Goal: Task Accomplishment & Management: Complete application form

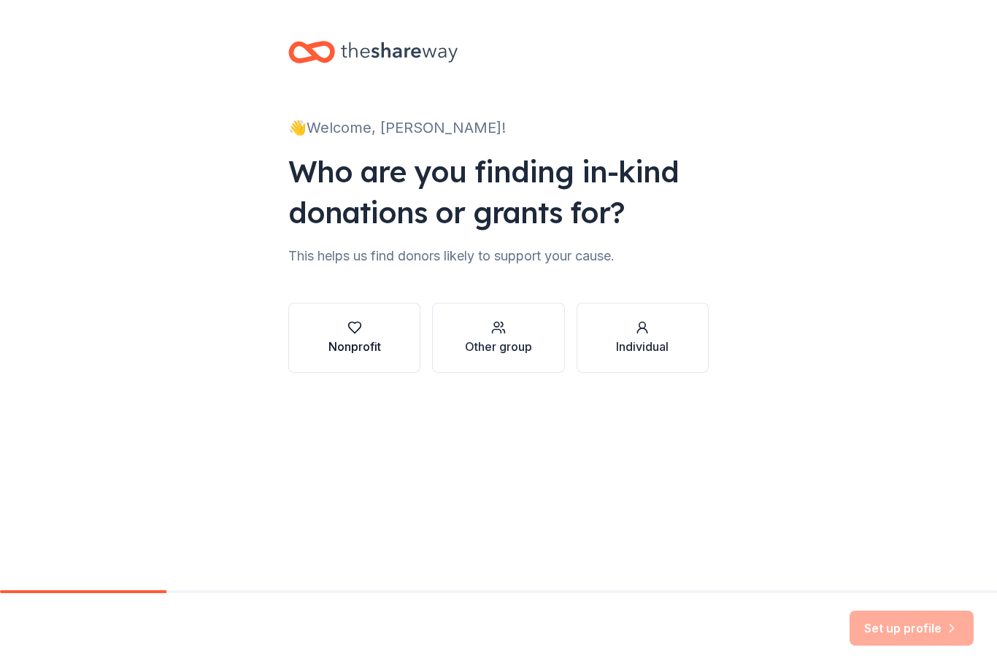
click at [352, 331] on icon "button" at bounding box center [354, 328] width 12 height 11
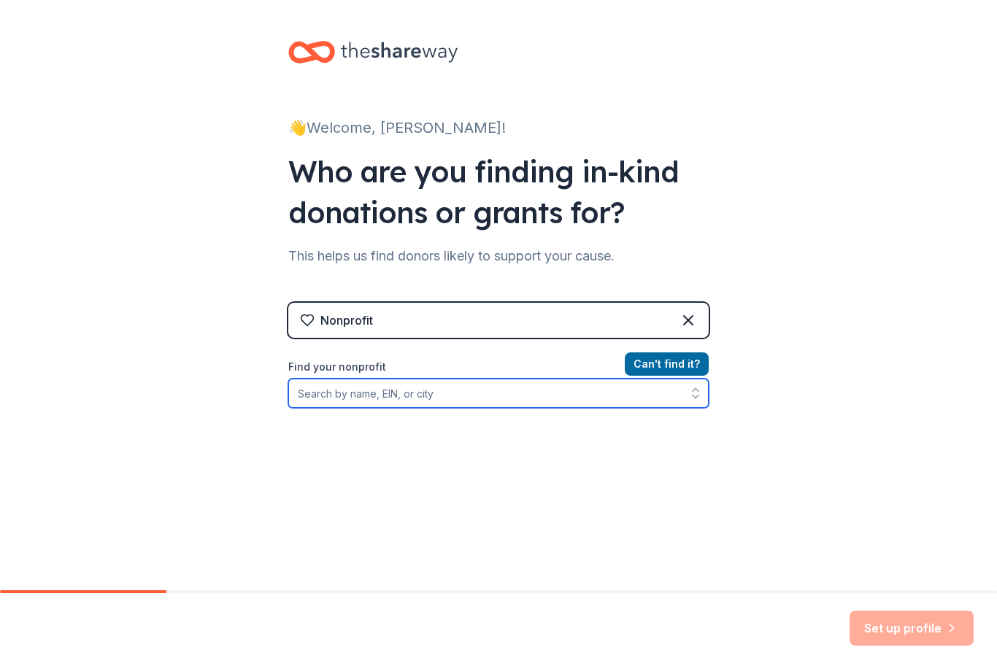
click at [409, 396] on input "Find your nonprofit" at bounding box center [498, 393] width 420 height 29
type input "Julie Billiart"
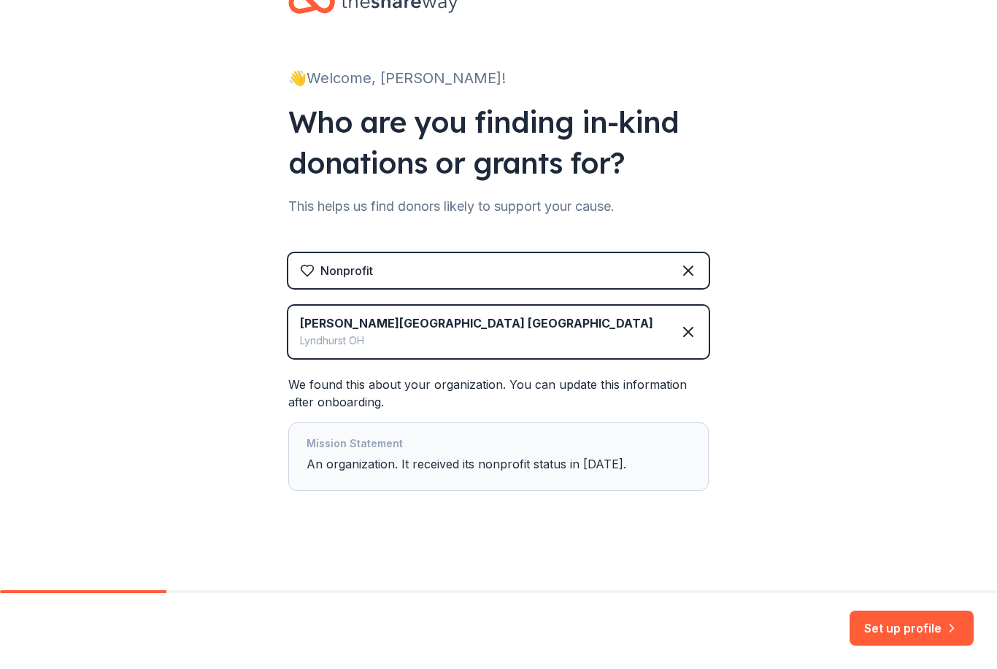
scroll to position [50, 0]
click at [887, 633] on button "Set up profile" at bounding box center [911, 628] width 124 height 35
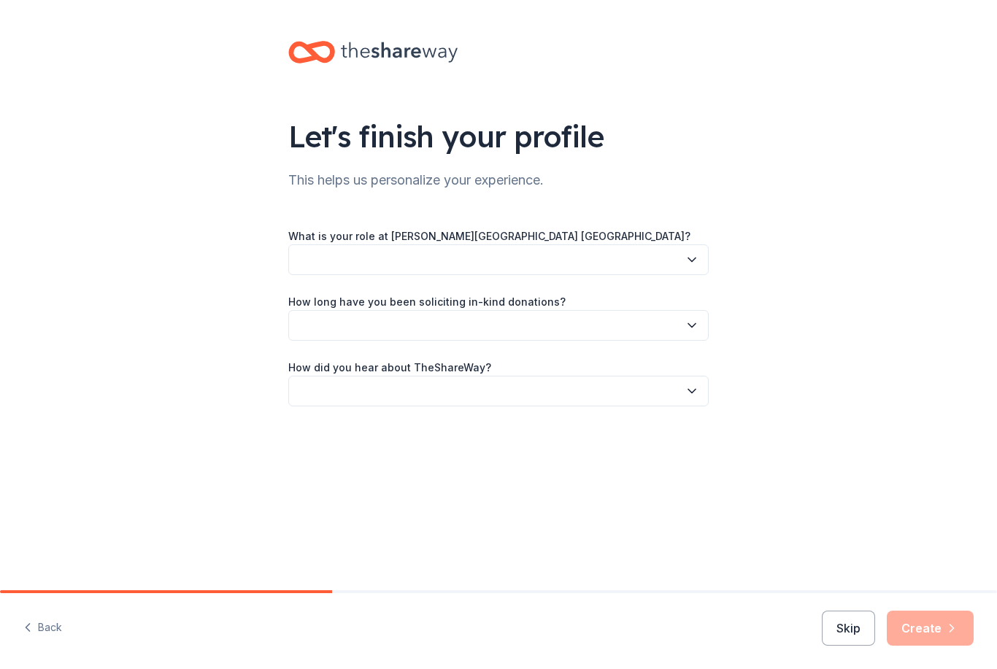
click at [406, 263] on button "button" at bounding box center [498, 259] width 420 height 31
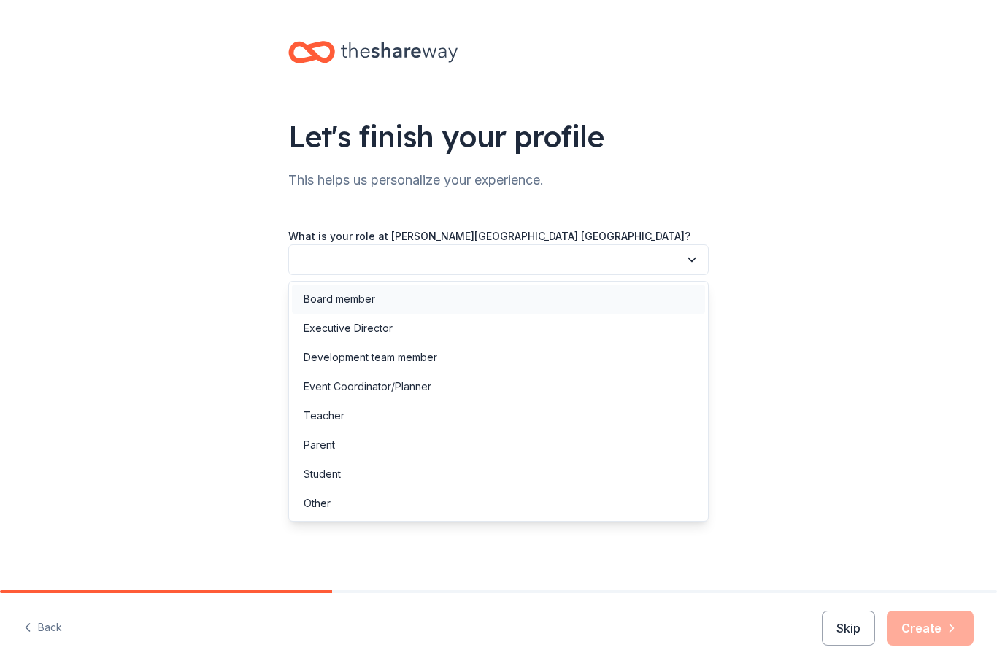
click at [396, 296] on div "Board member" at bounding box center [498, 299] width 413 height 29
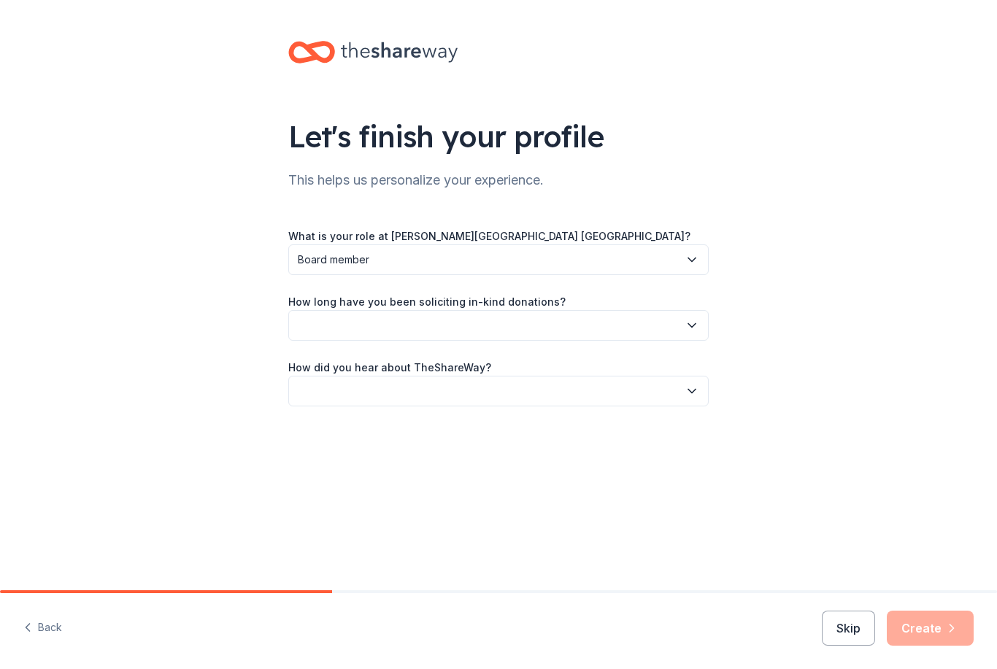
click at [340, 332] on button "button" at bounding box center [498, 325] width 420 height 31
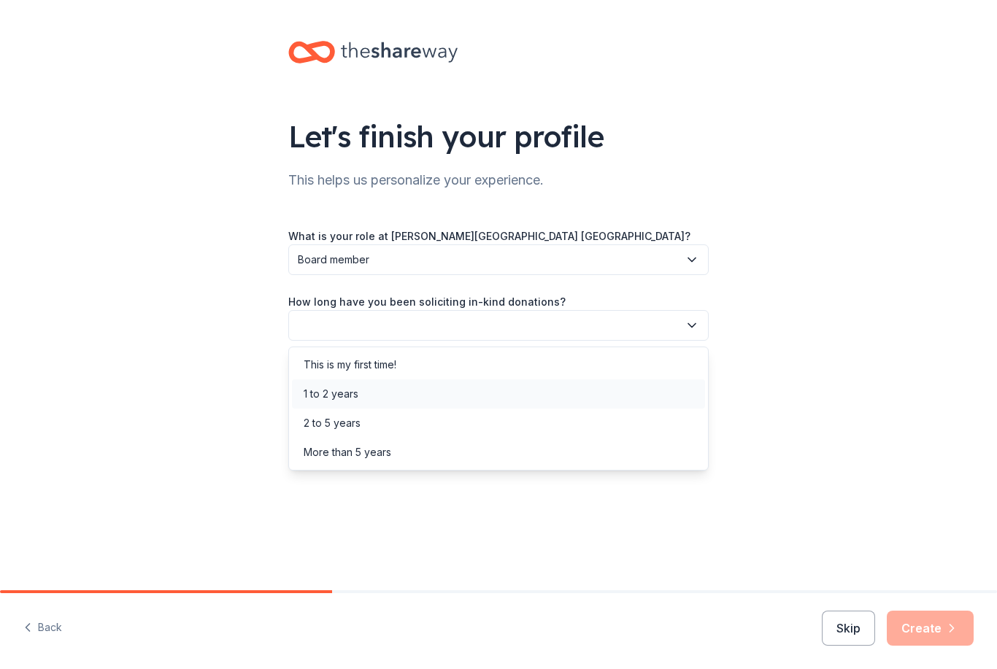
click at [320, 398] on div "1 to 2 years" at bounding box center [331, 394] width 55 height 18
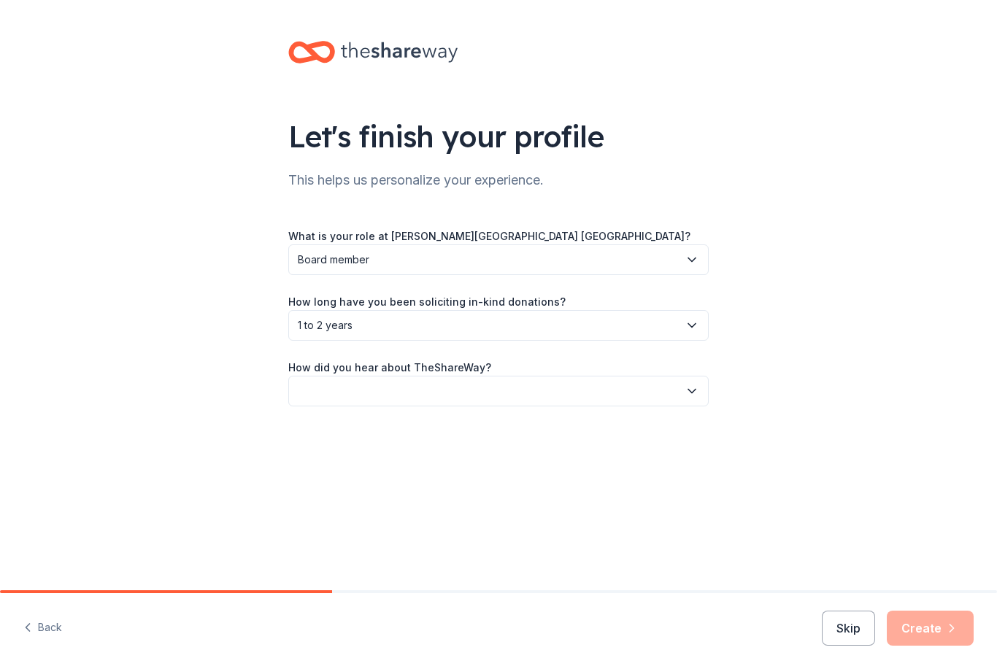
click at [320, 398] on button "button" at bounding box center [498, 391] width 420 height 31
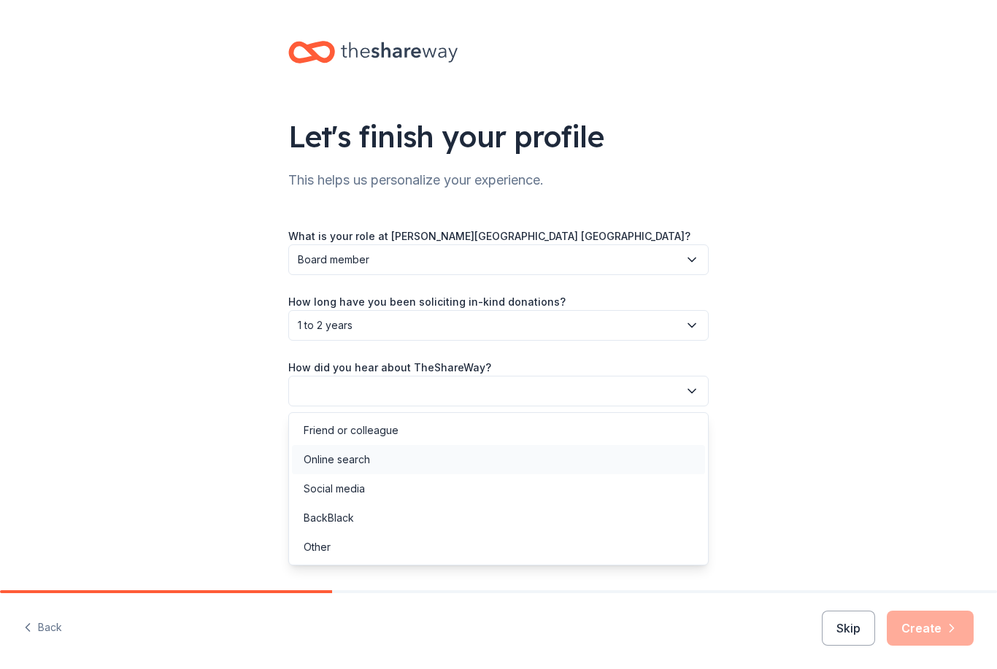
click at [337, 467] on div "Online search" at bounding box center [337, 460] width 66 height 18
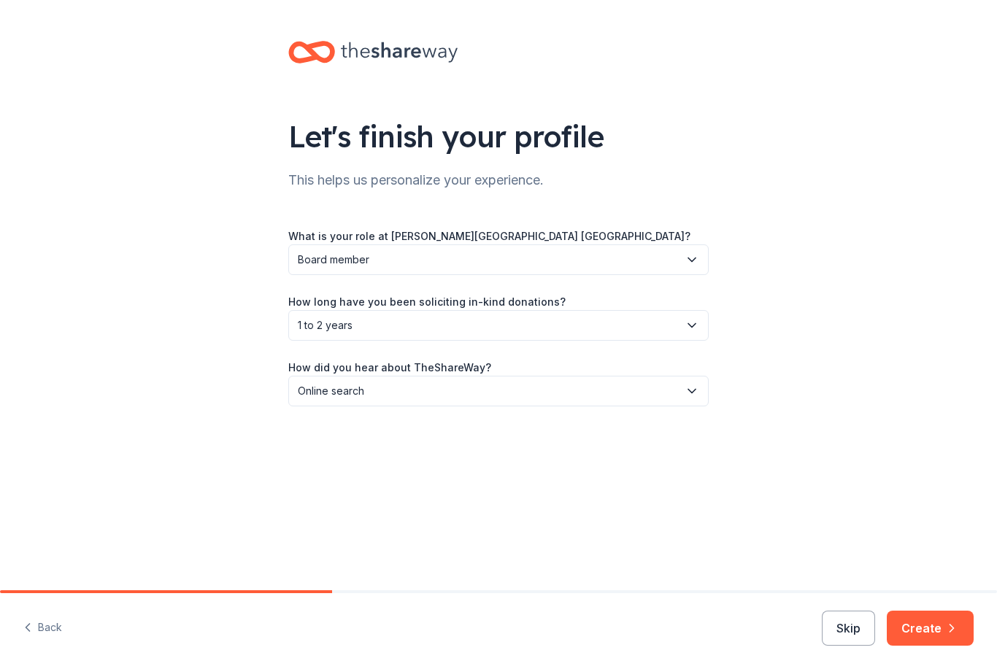
click at [925, 624] on button "Create" at bounding box center [930, 628] width 87 height 35
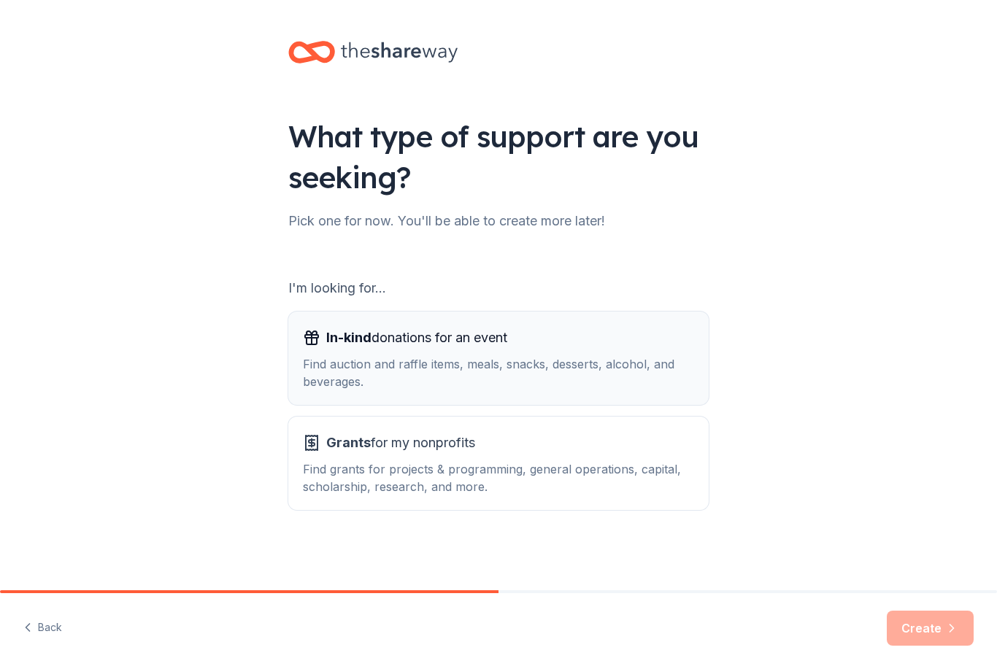
click at [482, 374] on div "Find auction and raffle items, meals, snacks, desserts, alcohol, and beverages." at bounding box center [498, 372] width 391 height 35
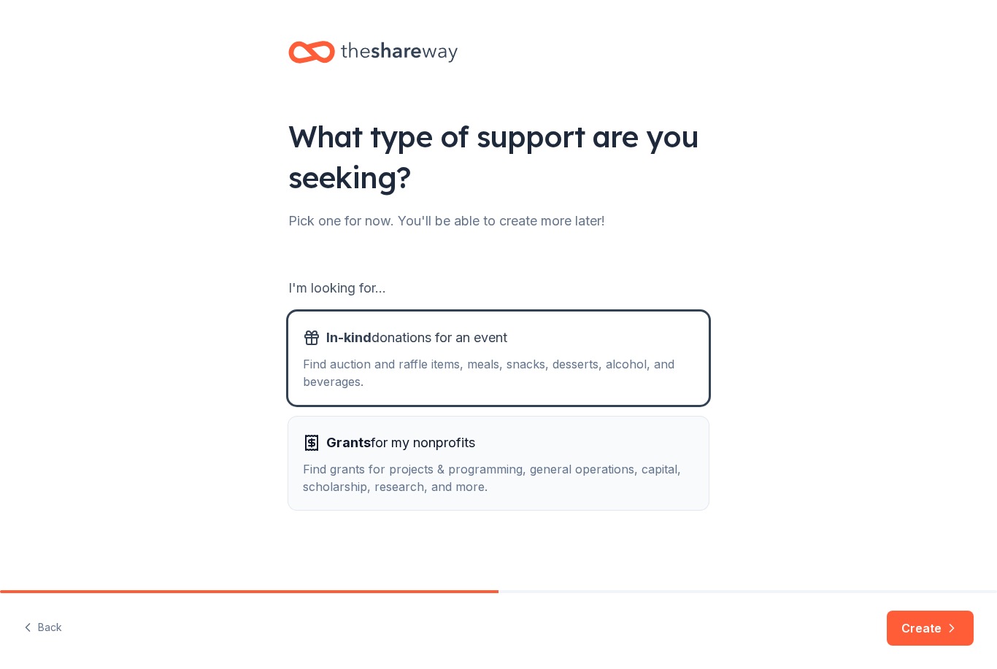
click at [646, 497] on button "Grants for my nonprofits Find grants for projects & programming, general operat…" at bounding box center [498, 463] width 420 height 93
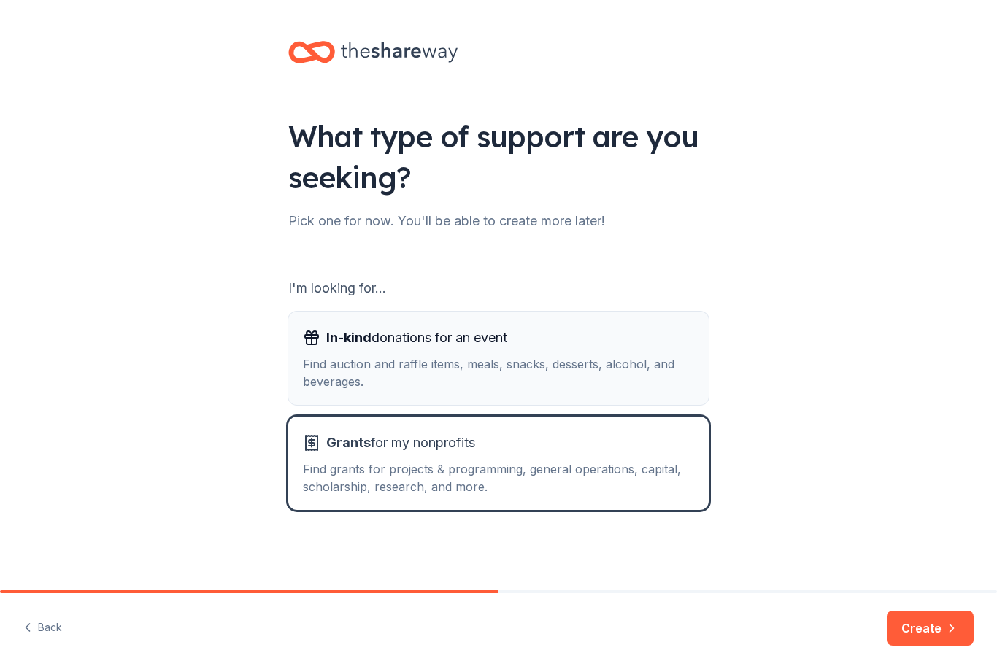
click at [603, 376] on div "Find auction and raffle items, meals, snacks, desserts, alcohol, and beverages." at bounding box center [498, 372] width 391 height 35
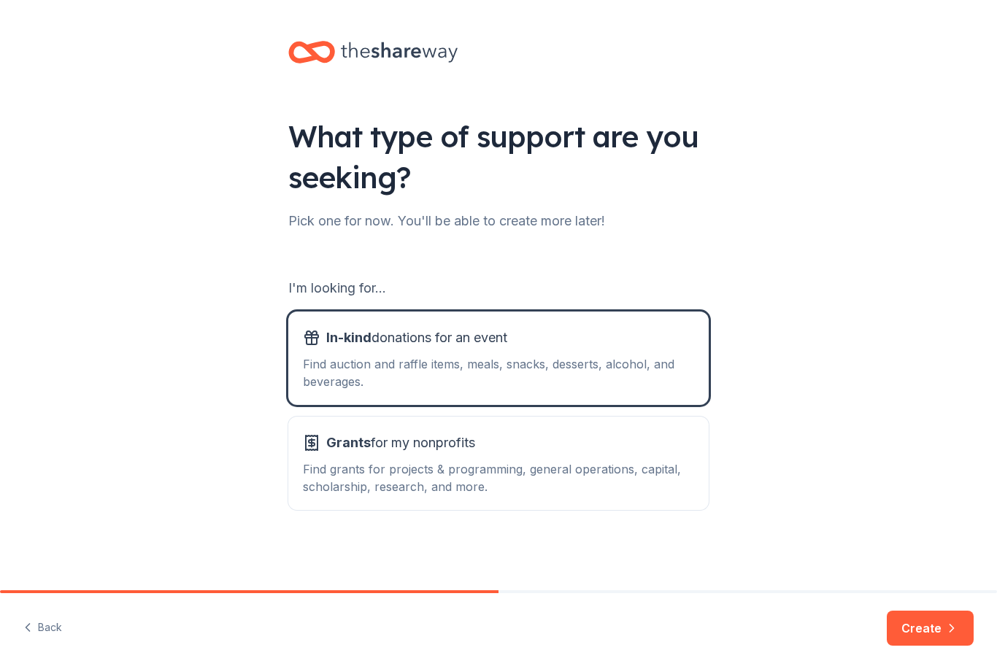
click at [940, 636] on button "Create" at bounding box center [930, 628] width 87 height 35
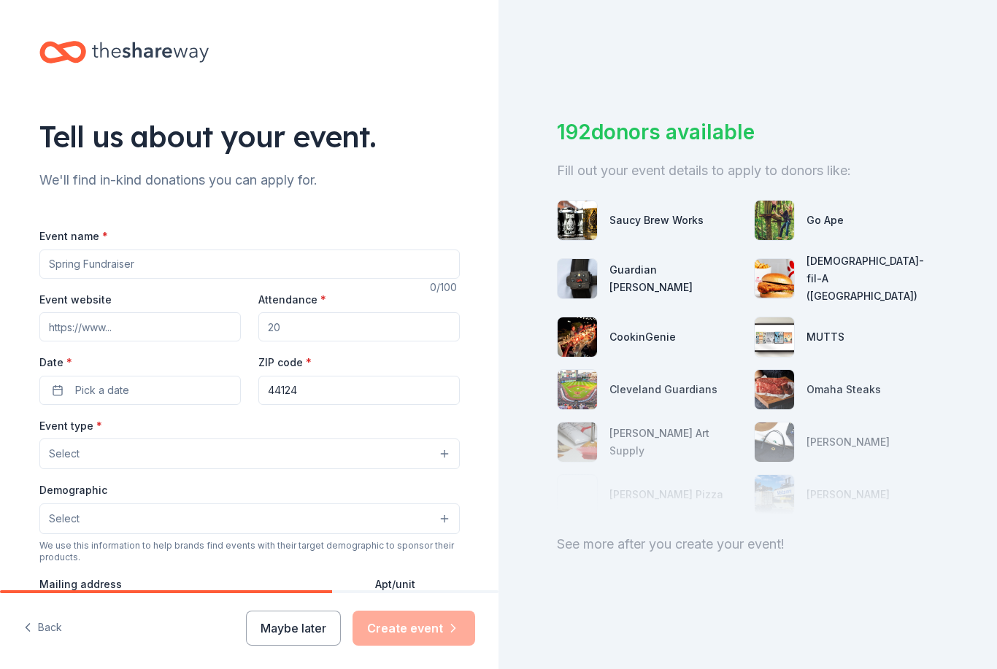
click at [315, 276] on input "Event name *" at bounding box center [249, 264] width 420 height 29
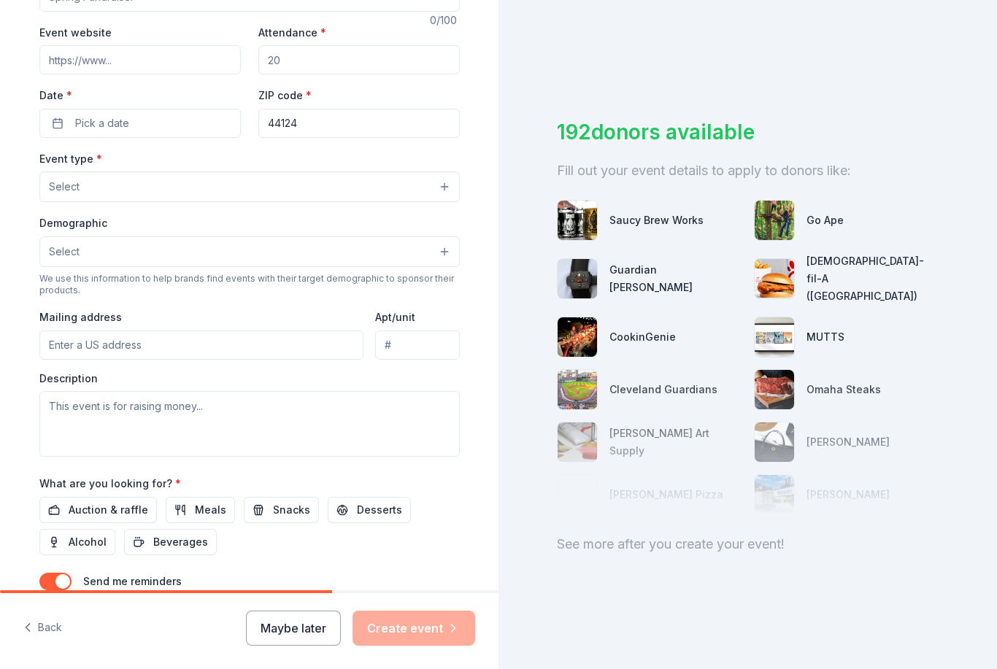
scroll to position [259, 0]
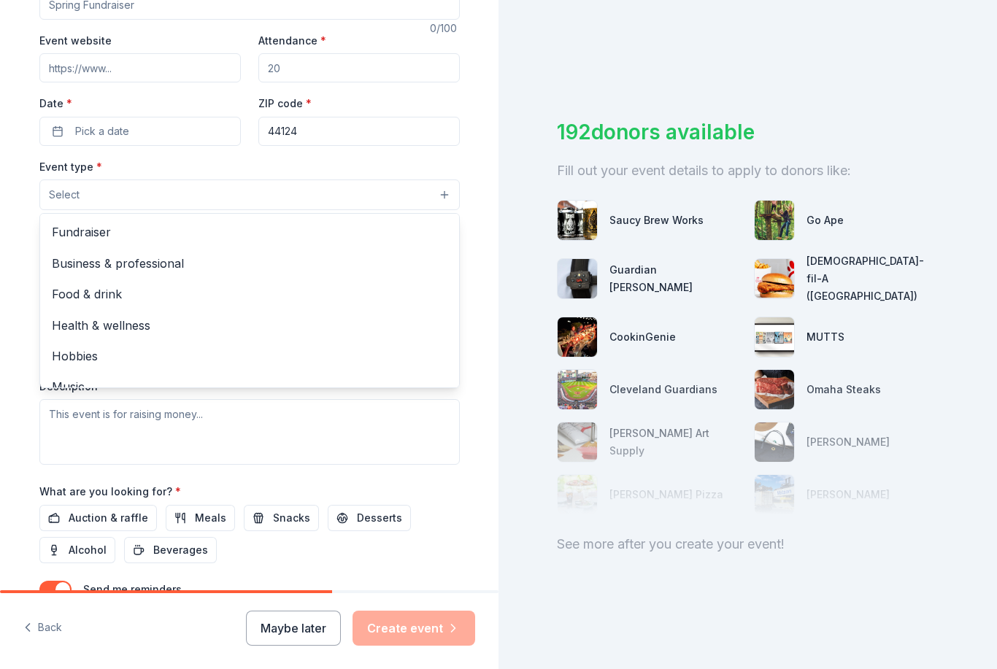
click at [290, 193] on button "Select" at bounding box center [249, 195] width 420 height 31
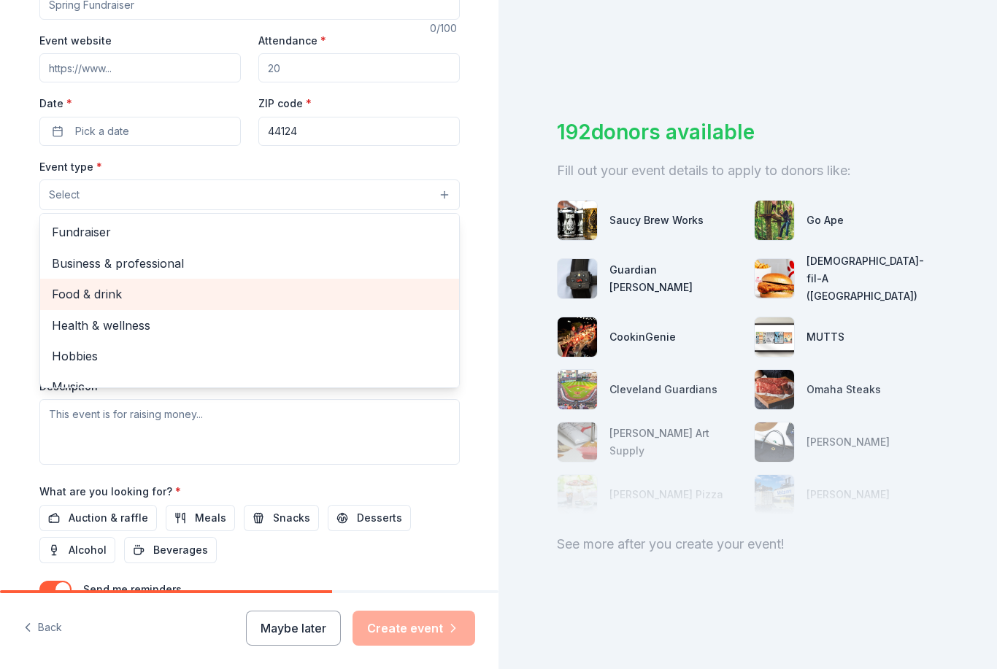
click at [59, 304] on div "Food & drink" at bounding box center [249, 294] width 419 height 31
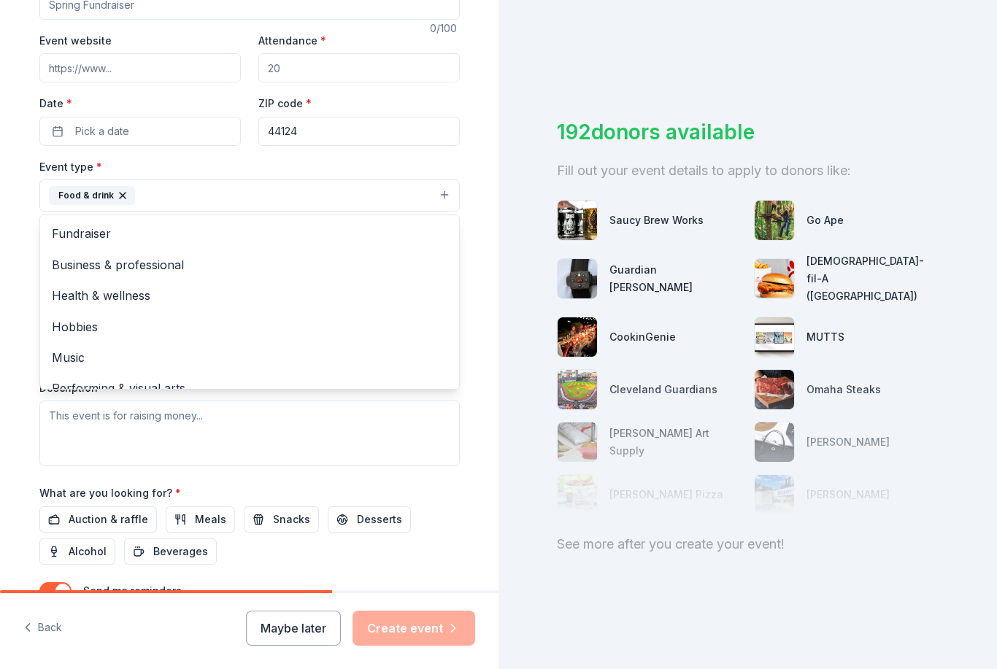
click at [25, 458] on div "Tell us about your event. We'll find in-kind donations you can apply for. Event…" at bounding box center [249, 227] width 467 height 973
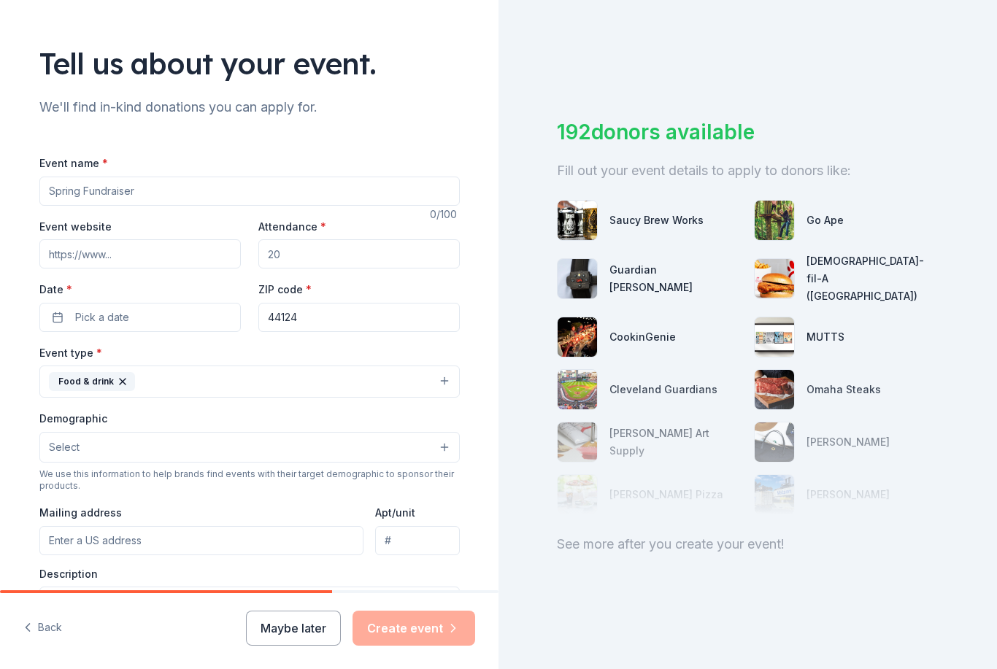
scroll to position [72, 0]
click at [101, 186] on input "Event name *" at bounding box center [249, 191] width 420 height 29
type input "Julie Billiart Brecksville Sunflower Fun"
click at [307, 250] on input "Attendance *" at bounding box center [358, 254] width 201 height 29
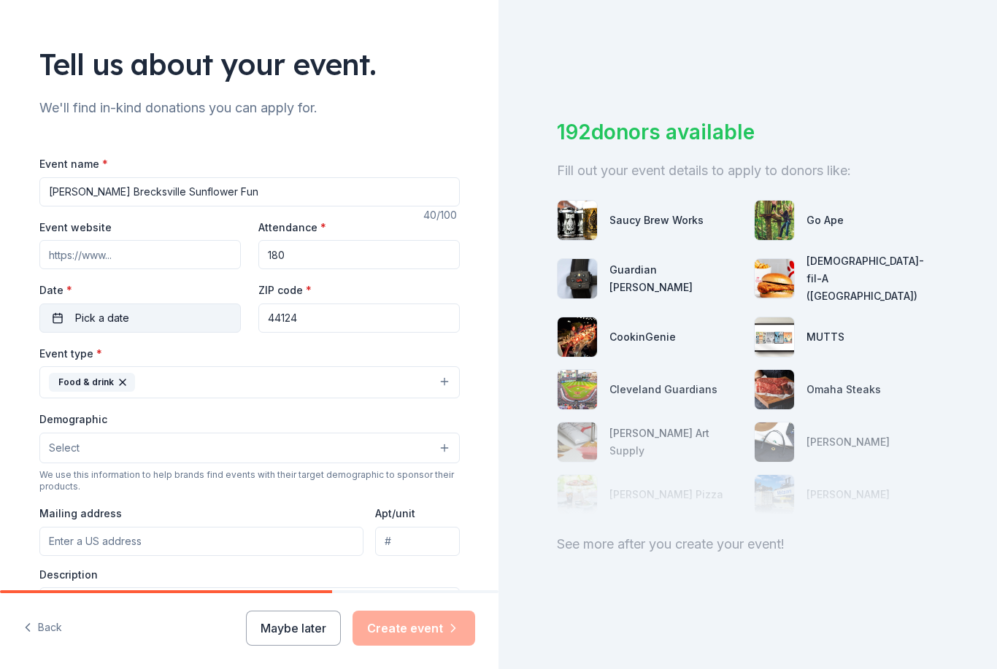
type input "180"
click at [61, 320] on button "Pick a date" at bounding box center [139, 318] width 201 height 29
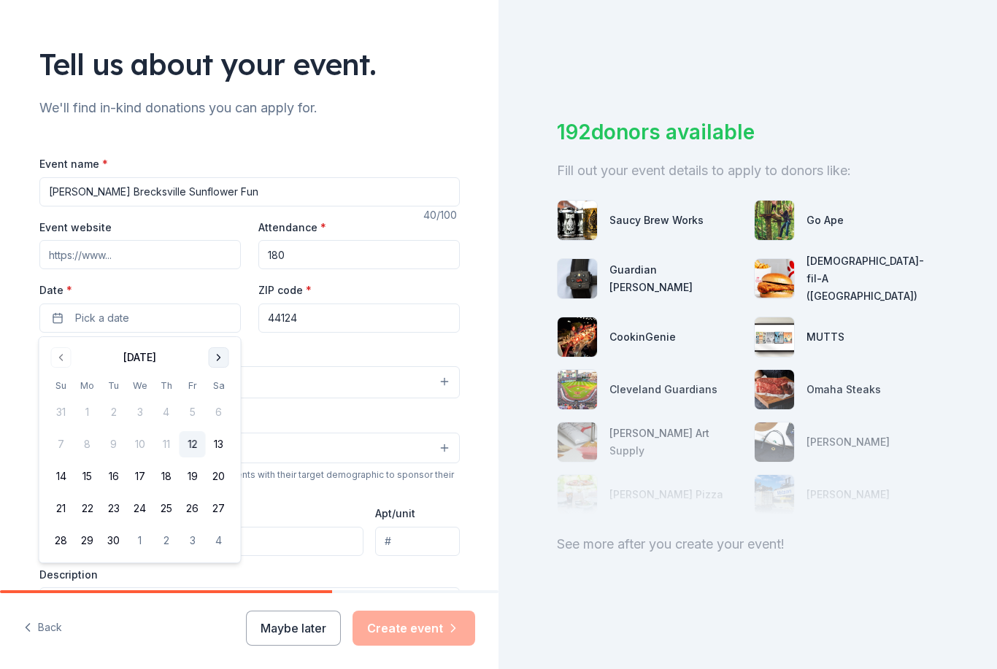
click at [223, 357] on button "Go to next month" at bounding box center [219, 357] width 20 height 20
click at [202, 477] on button "19" at bounding box center [193, 476] width 26 height 26
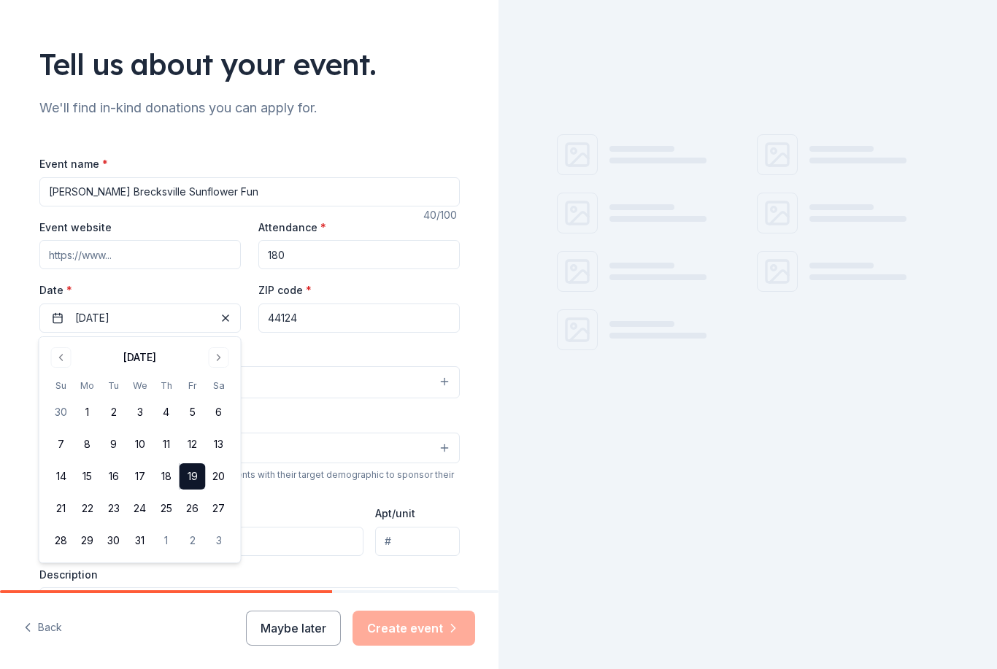
click at [338, 353] on div "Event type * Food & drink" at bounding box center [249, 371] width 420 height 55
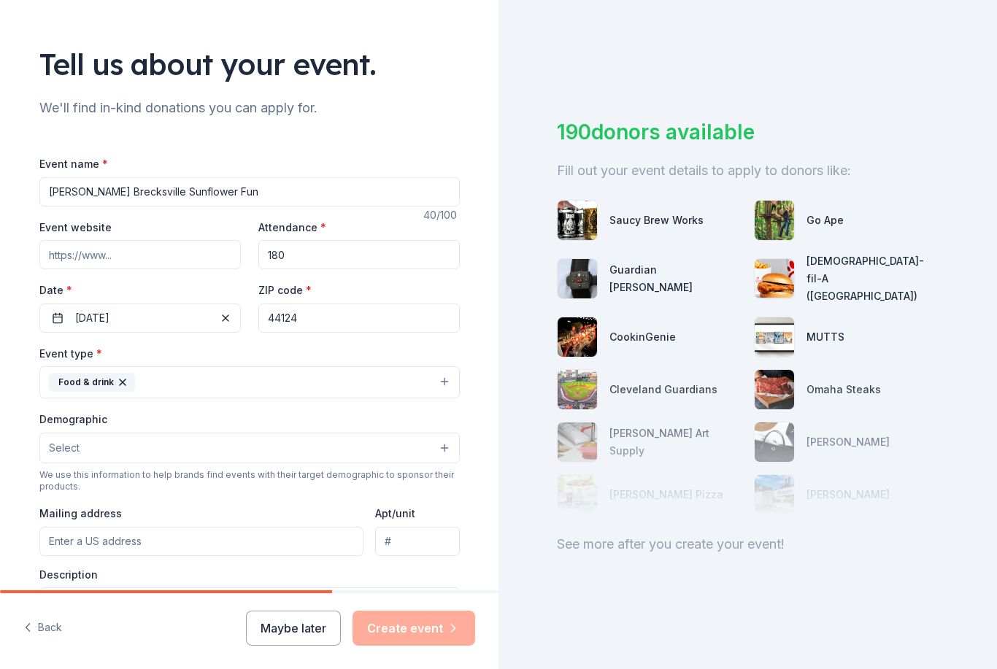
click at [130, 451] on button "Select" at bounding box center [249, 448] width 420 height 31
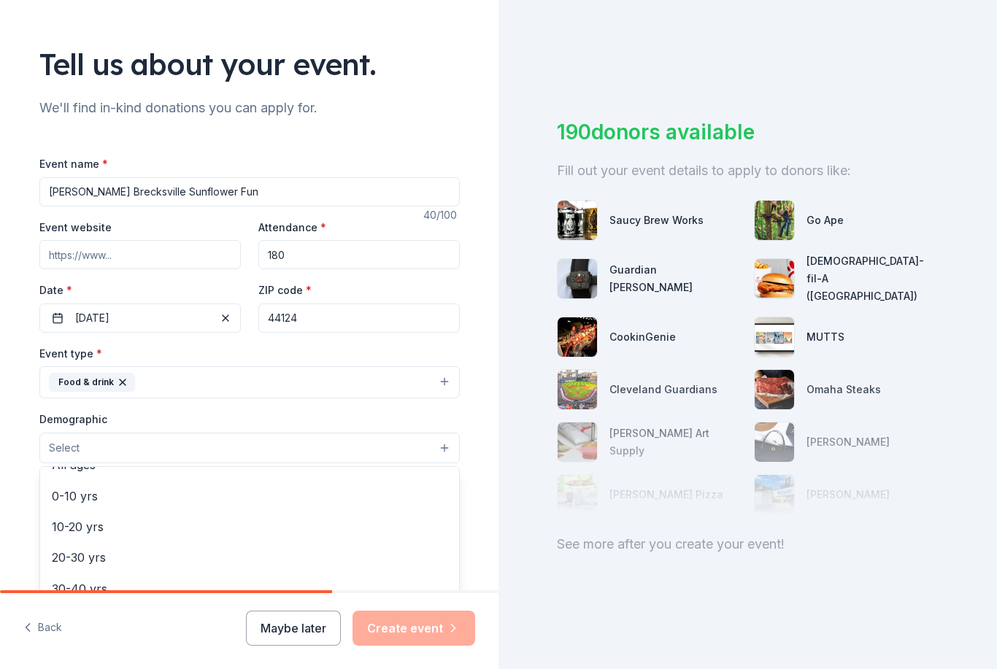
scroll to position [98, 0]
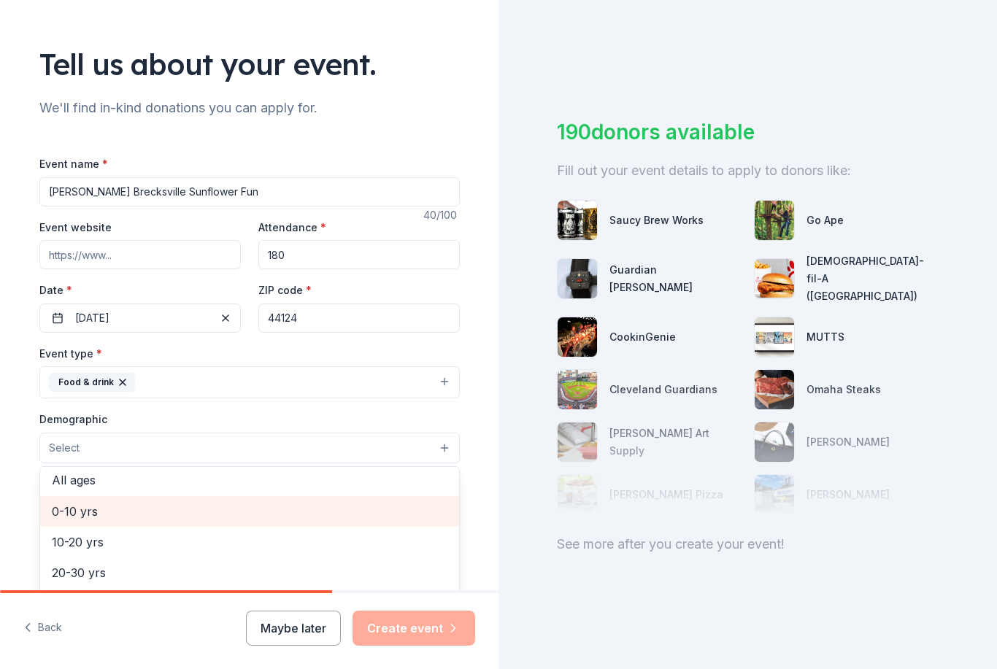
click at [76, 511] on span "0-10 yrs" at bounding box center [250, 511] width 396 height 19
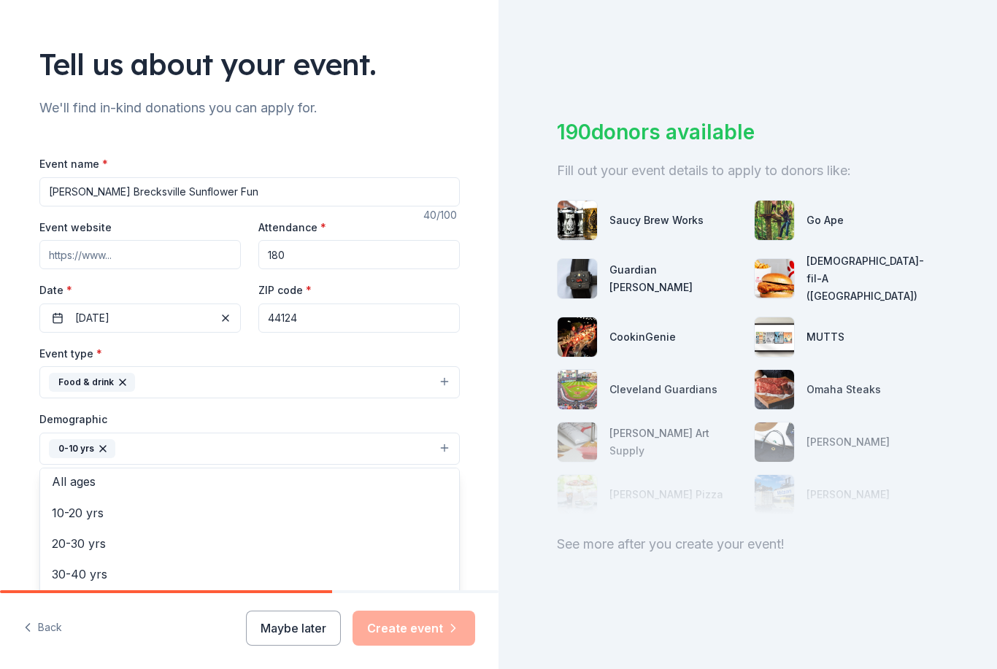
click at [20, 484] on div "Tell us about your event. We'll find in-kind donations you can apply for. Event…" at bounding box center [249, 415] width 467 height 974
click at [239, 202] on input "Julie Billiart Brecksville Sunflower Fun" at bounding box center [249, 191] width 420 height 29
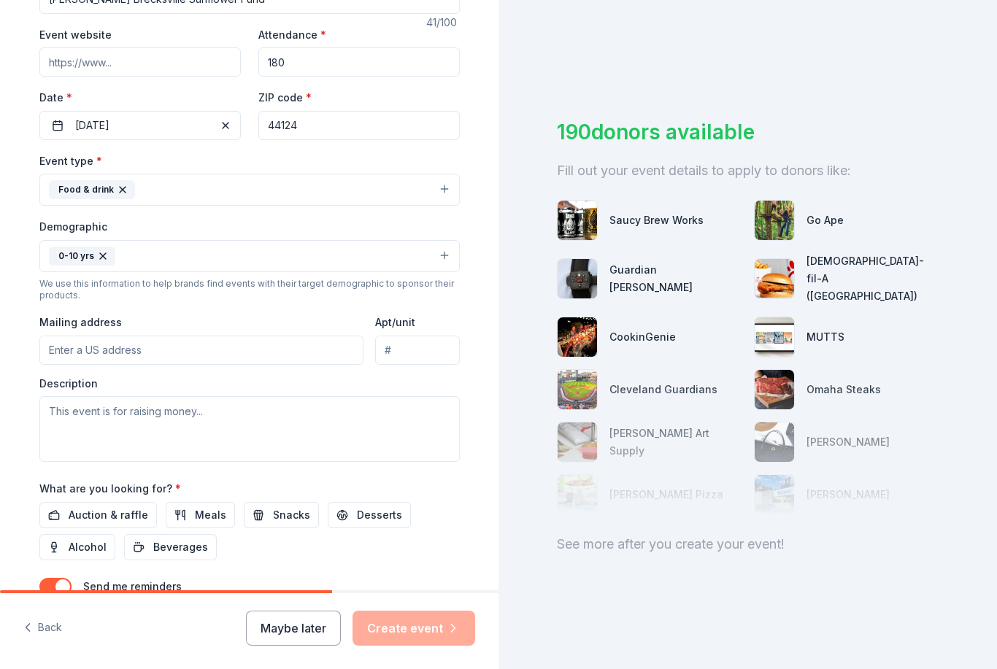
scroll to position [266, 0]
type input "[PERSON_NAME] Brecksville Sunflower Fund"
click at [154, 353] on input "Mailing address" at bounding box center [201, 349] width 325 height 29
click at [202, 518] on span "Meals" at bounding box center [210, 515] width 31 height 18
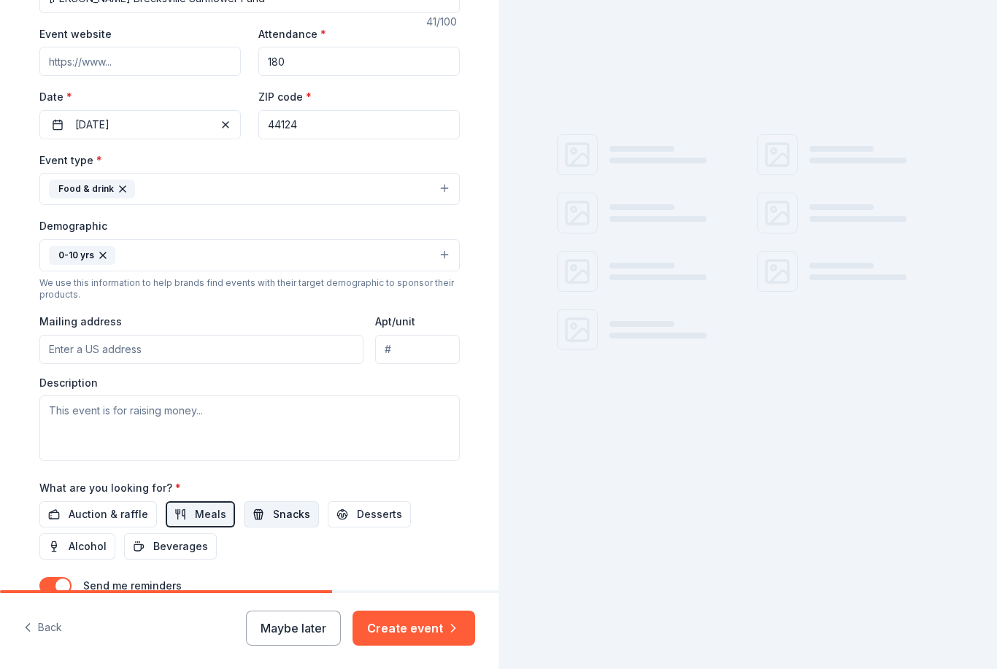
click at [262, 517] on button "Snacks" at bounding box center [281, 514] width 75 height 26
click at [358, 511] on span "Desserts" at bounding box center [379, 515] width 45 height 18
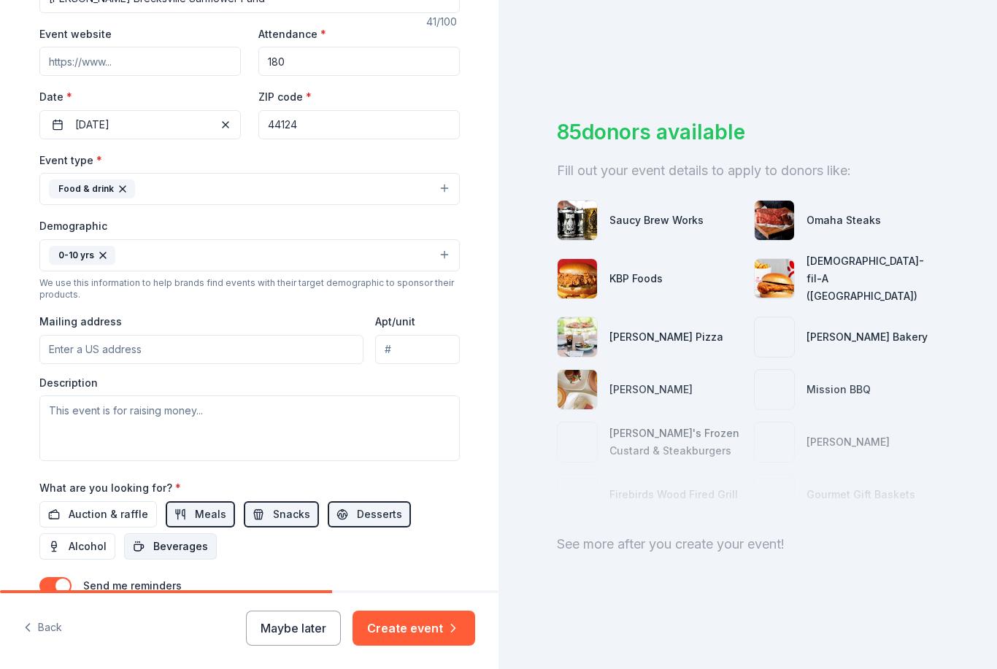
click at [196, 548] on span "Beverages" at bounding box center [180, 547] width 55 height 18
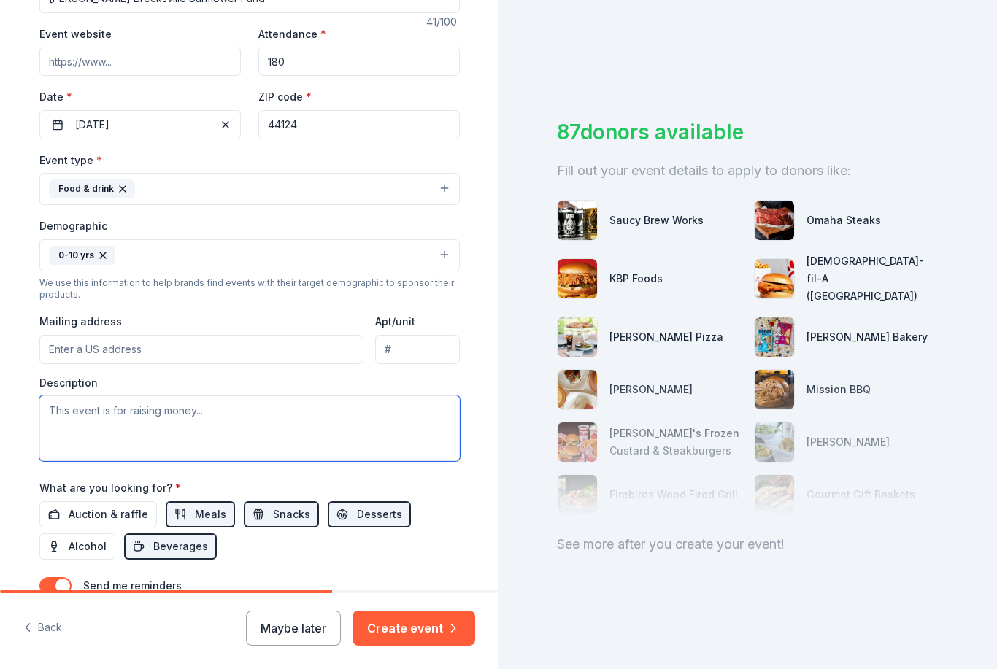
click at [103, 411] on textarea at bounding box center [249, 429] width 420 height 66
paste textarea "On behalf of the Julie Billiart Brecksville Parent Teacher Association, I’m rea…"
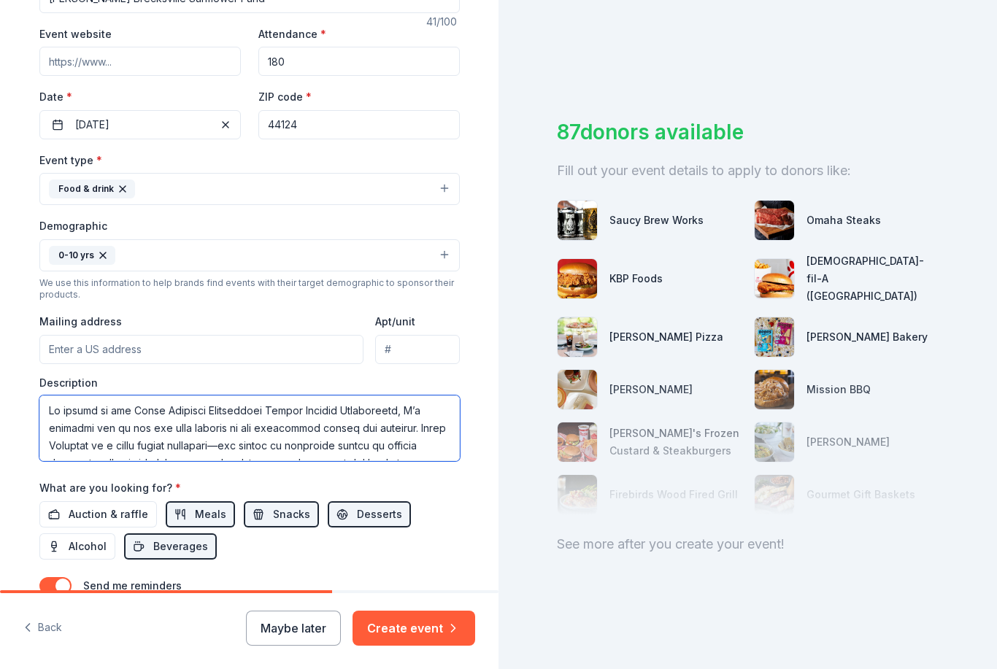
scroll to position [0, 0]
drag, startPoint x: 439, startPoint y: 410, endPoint x: 47, endPoint y: 415, distance: 391.9
click at [47, 415] on textarea at bounding box center [249, 429] width 420 height 66
click at [139, 415] on textarea at bounding box center [249, 429] width 420 height 66
click at [169, 412] on textarea at bounding box center [249, 429] width 420 height 66
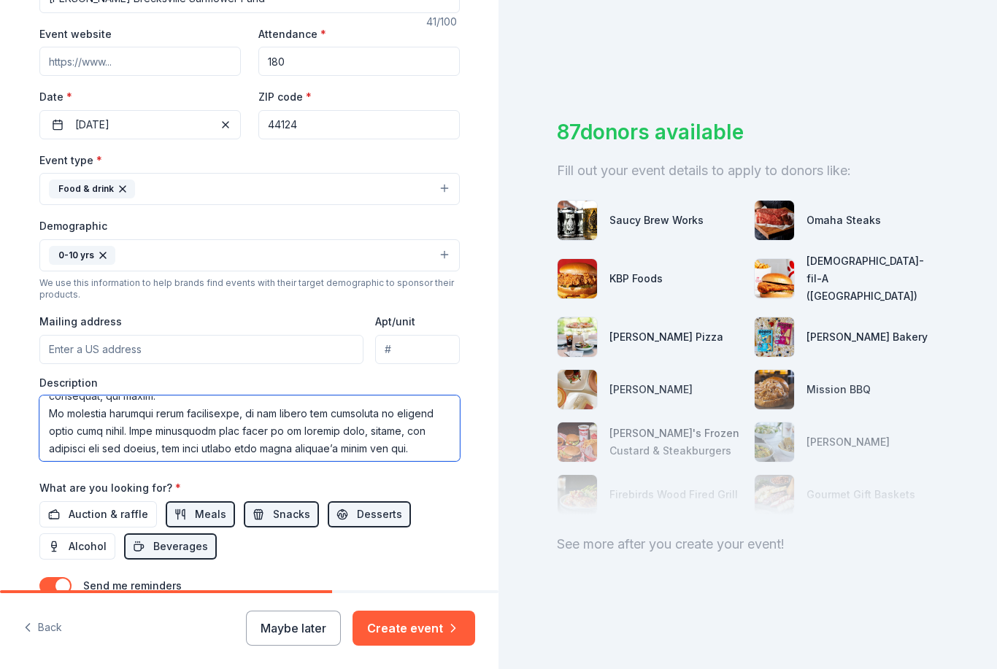
scroll to position [190, 0]
drag, startPoint x: 124, startPoint y: 431, endPoint x: 372, endPoint y: 415, distance: 248.6
click at [372, 415] on textarea at bounding box center [249, 429] width 420 height 66
drag, startPoint x: 123, startPoint y: 431, endPoint x: 380, endPoint y: 416, distance: 258.0
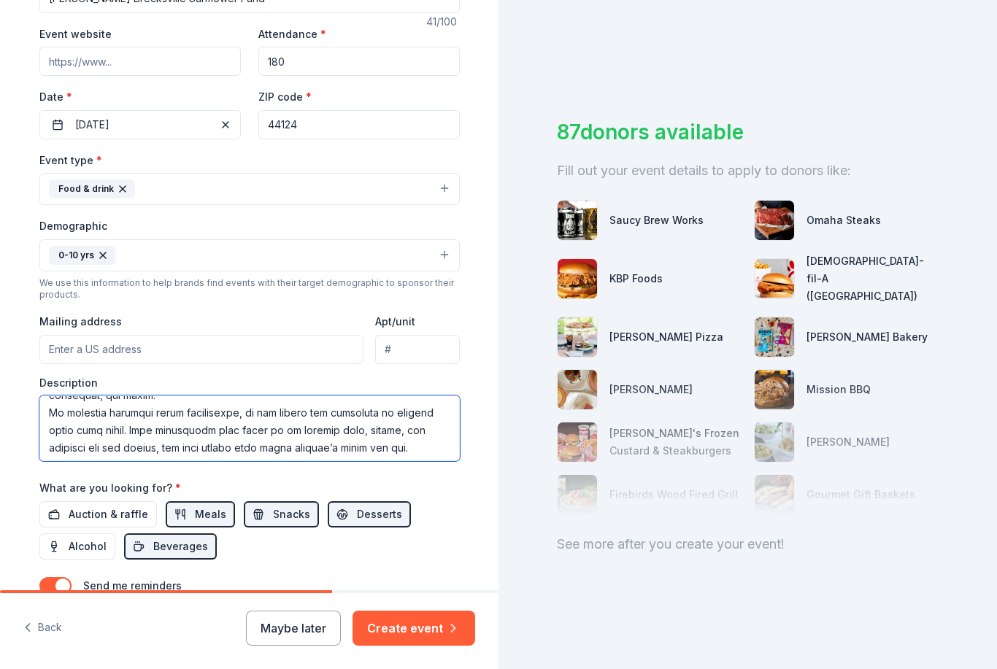
click at [380, 416] on textarea at bounding box center [249, 429] width 420 height 66
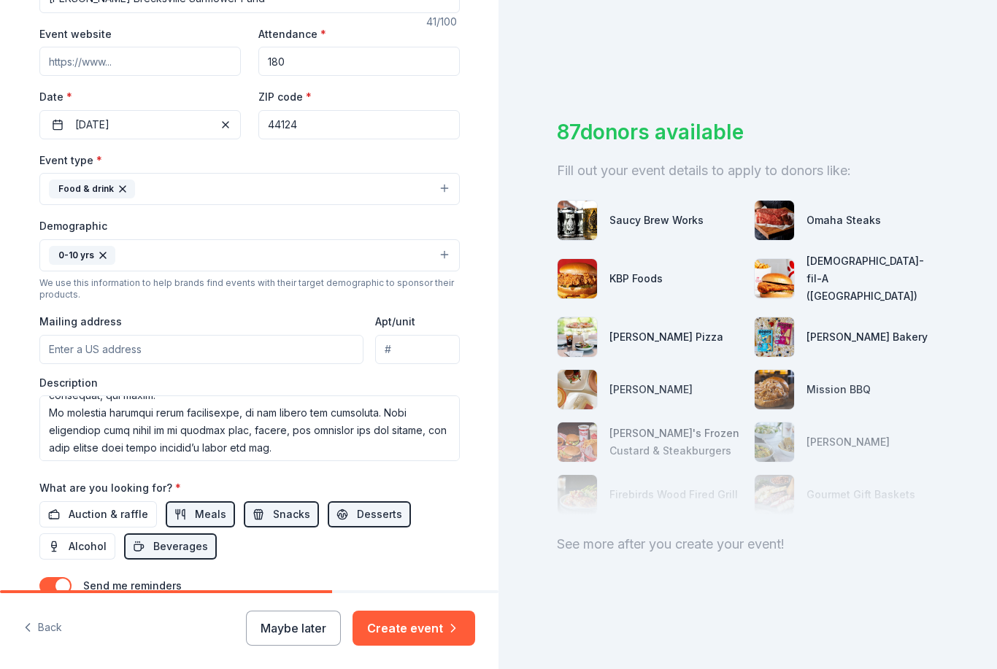
drag, startPoint x: 380, startPoint y: 416, endPoint x: -1, endPoint y: -1, distance: 564.6
click at [0, 0] on html "Tell us about your event. We'll find in-kind donations you can apply for. Event…" at bounding box center [498, 334] width 997 height 669
drag, startPoint x: -1, startPoint y: -1, endPoint x: 246, endPoint y: 442, distance: 506.4
click at [0, 0] on html "Tell us about your event. We'll find in-kind donations you can apply for. Event…" at bounding box center [498, 334] width 997 height 669
click at [247, 442] on textarea at bounding box center [249, 429] width 420 height 66
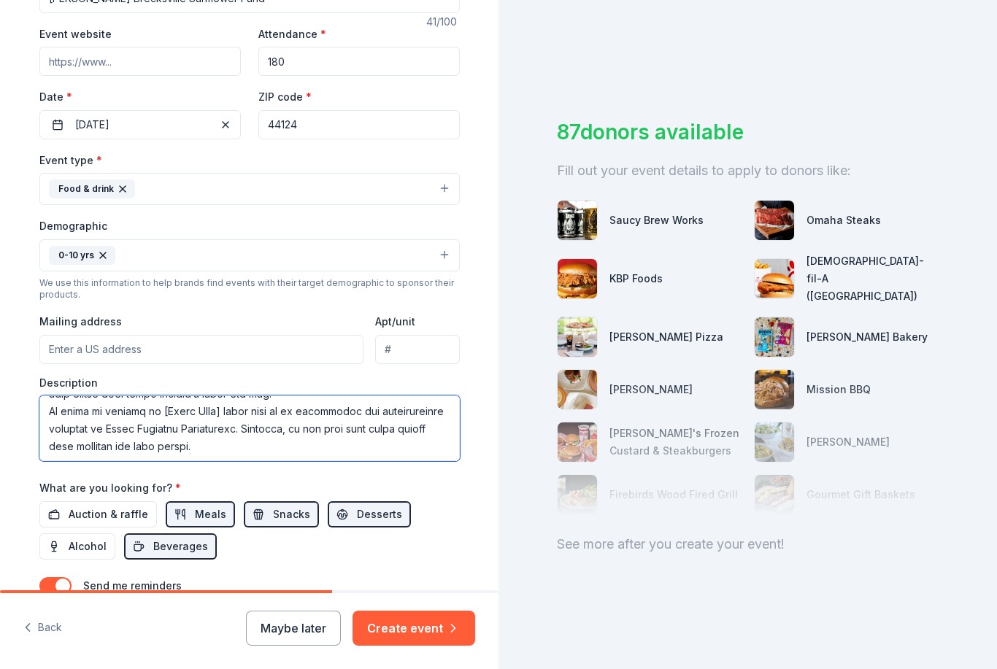
scroll to position [245, 0]
drag, startPoint x: 220, startPoint y: 428, endPoint x: 47, endPoint y: 416, distance: 174.1
click at [47, 416] on textarea at bounding box center [249, 429] width 420 height 66
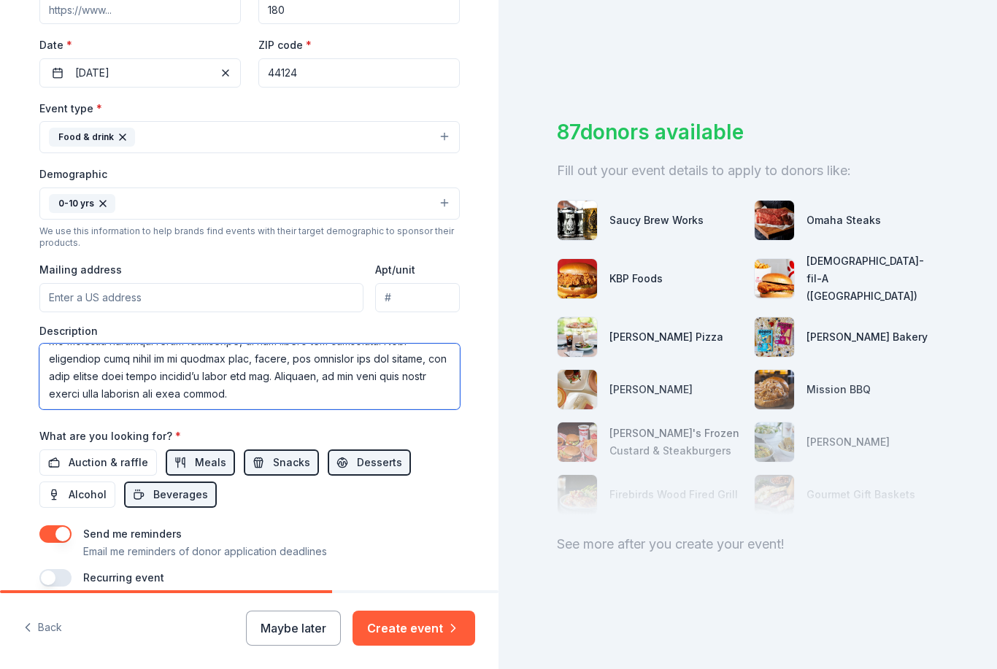
scroll to position [339, 0]
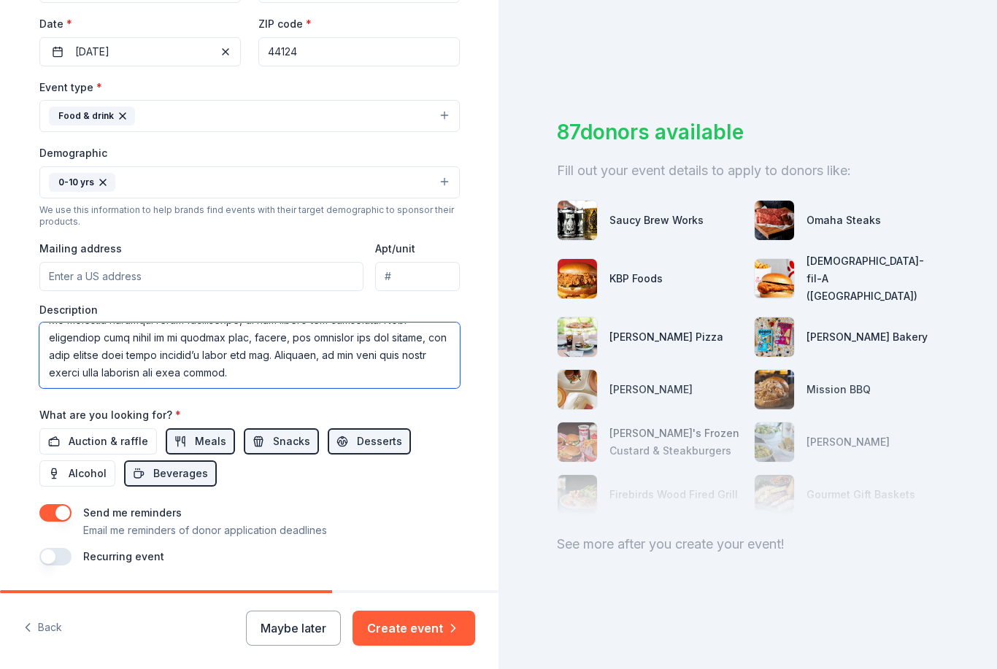
click at [250, 371] on textarea at bounding box center [249, 356] width 420 height 66
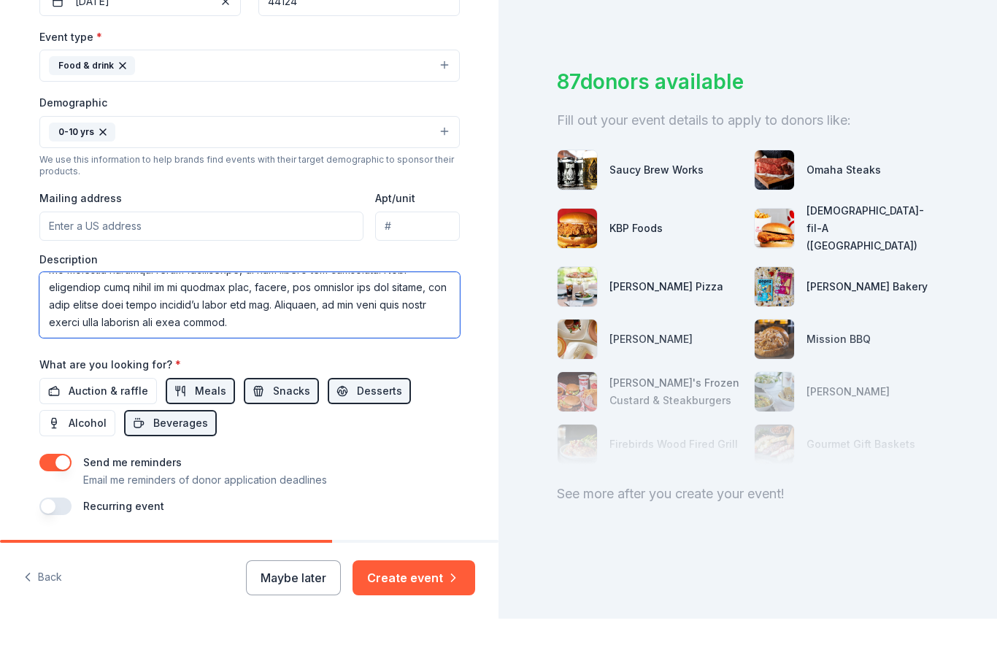
type textarea "We are asking for your support of our incredible school and students. Julie Bil…"
click at [49, 548] on button "button" at bounding box center [55, 557] width 32 height 18
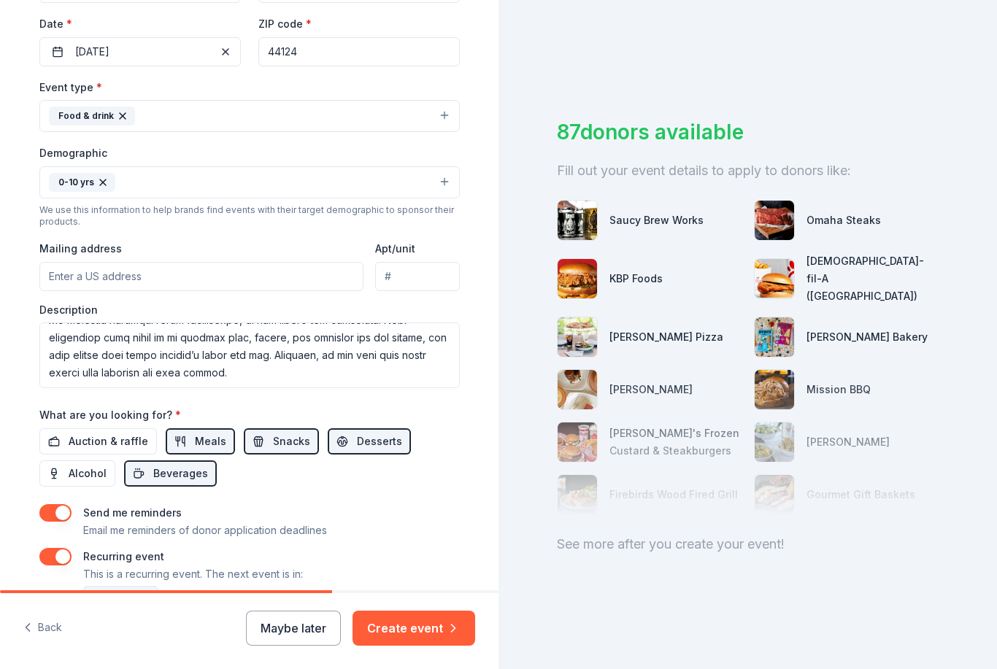
click at [158, 586] on button "December 2026" at bounding box center [120, 600] width 75 height 29
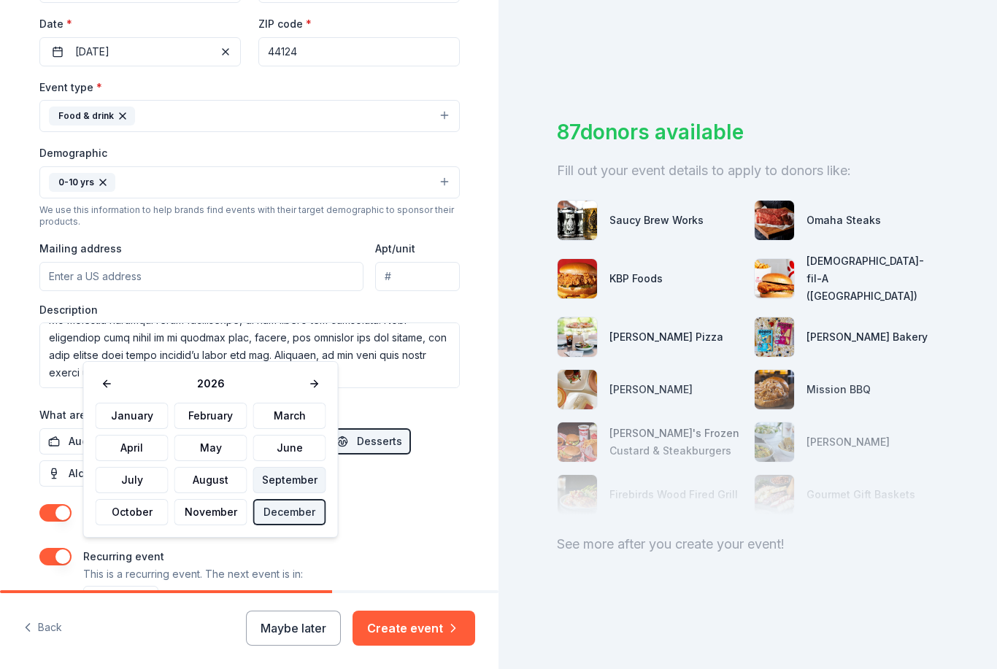
click at [263, 479] on button "September" at bounding box center [289, 480] width 73 height 26
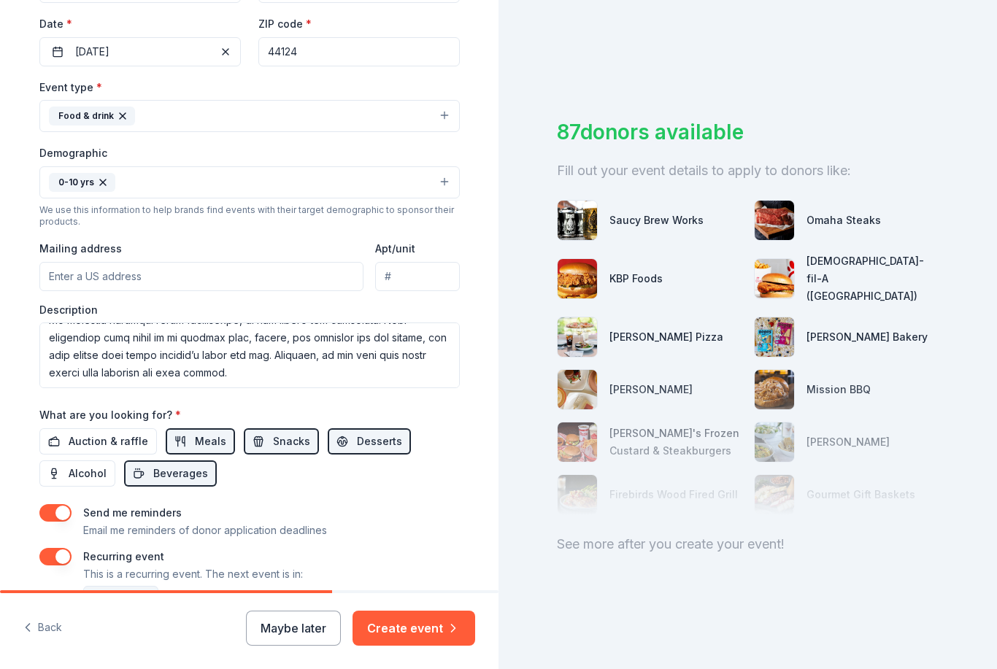
click at [131, 586] on button "September 2026" at bounding box center [120, 600] width 75 height 29
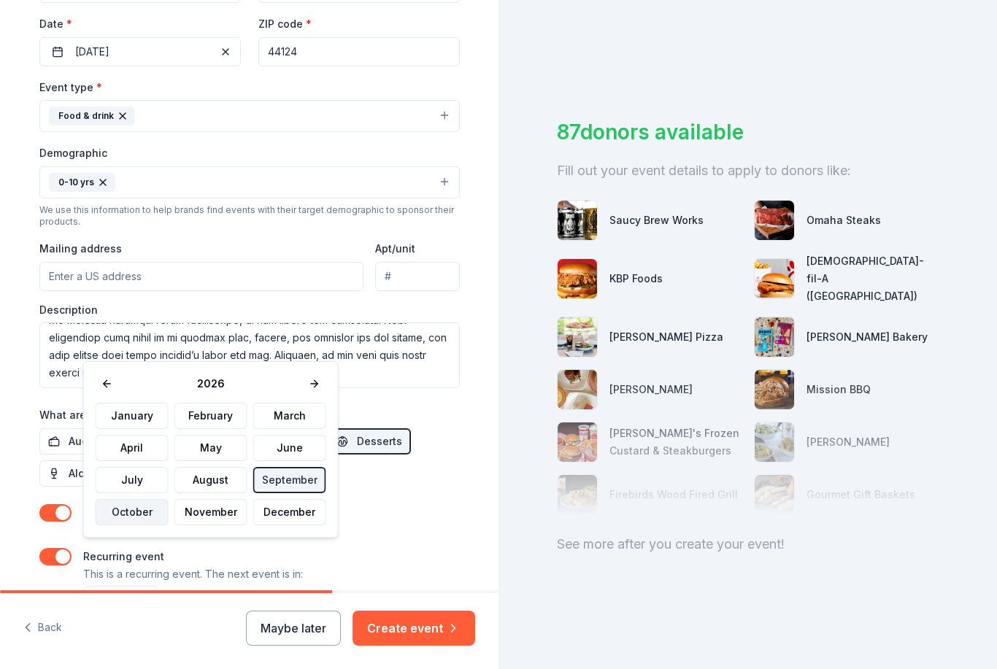
click at [127, 514] on button "October" at bounding box center [132, 512] width 73 height 26
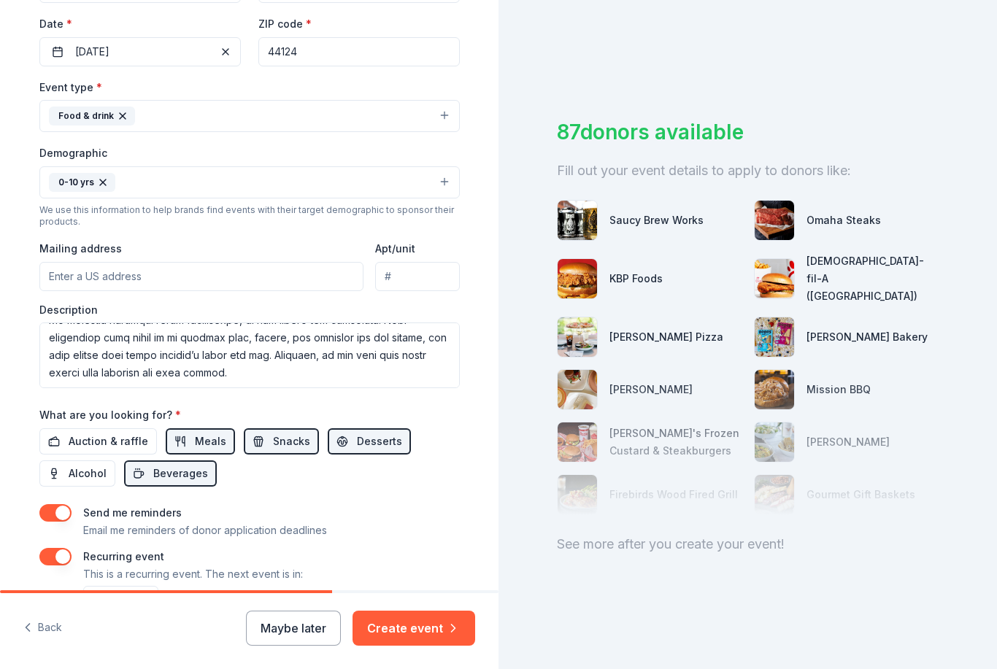
click at [303, 583] on div "October 2026" at bounding box center [269, 600] width 379 height 35
click at [395, 636] on button "Create event" at bounding box center [413, 628] width 123 height 35
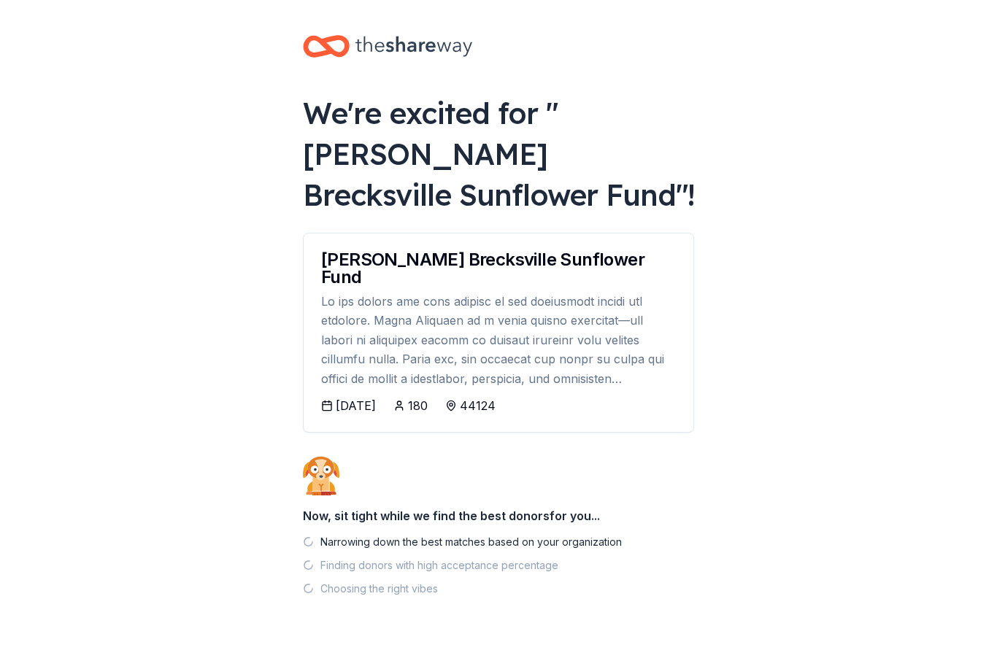
scroll to position [6, 0]
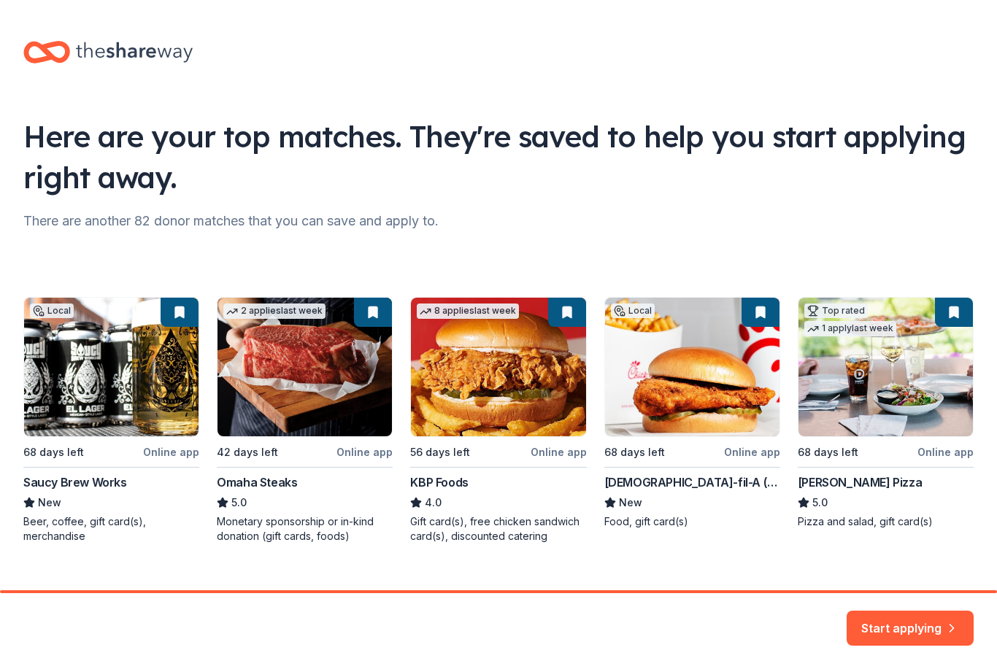
click at [308, 377] on div "Local 68 days left Online app Saucy Brew Works New Beer, coffee, gift card(s), …" at bounding box center [498, 420] width 950 height 247
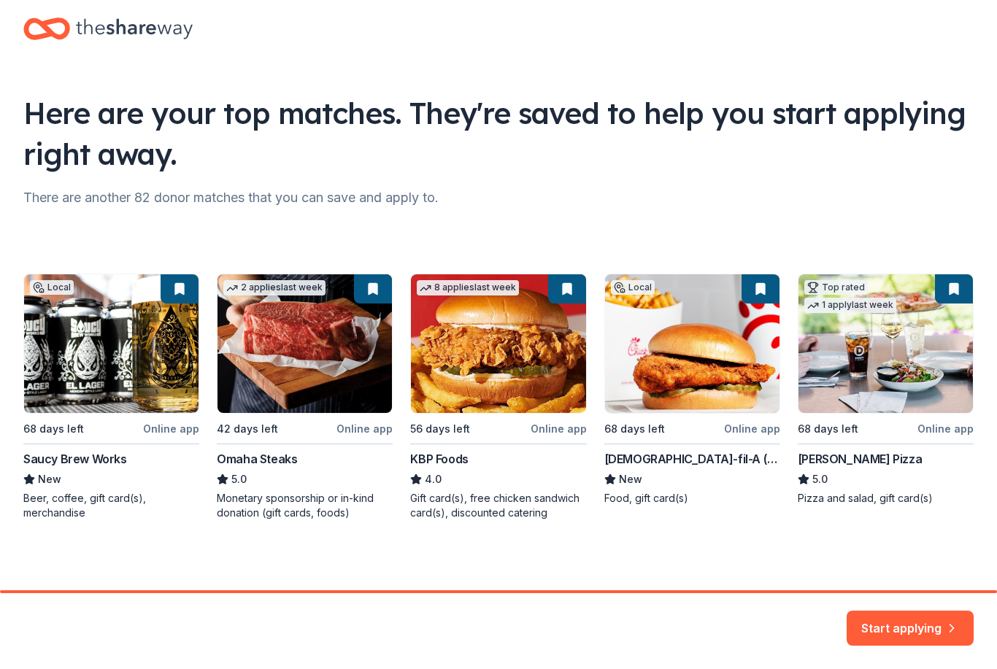
scroll to position [23, 0]
click at [910, 630] on button "Start applying" at bounding box center [910, 619] width 127 height 35
click at [893, 627] on div "Start applying" at bounding box center [910, 628] width 127 height 35
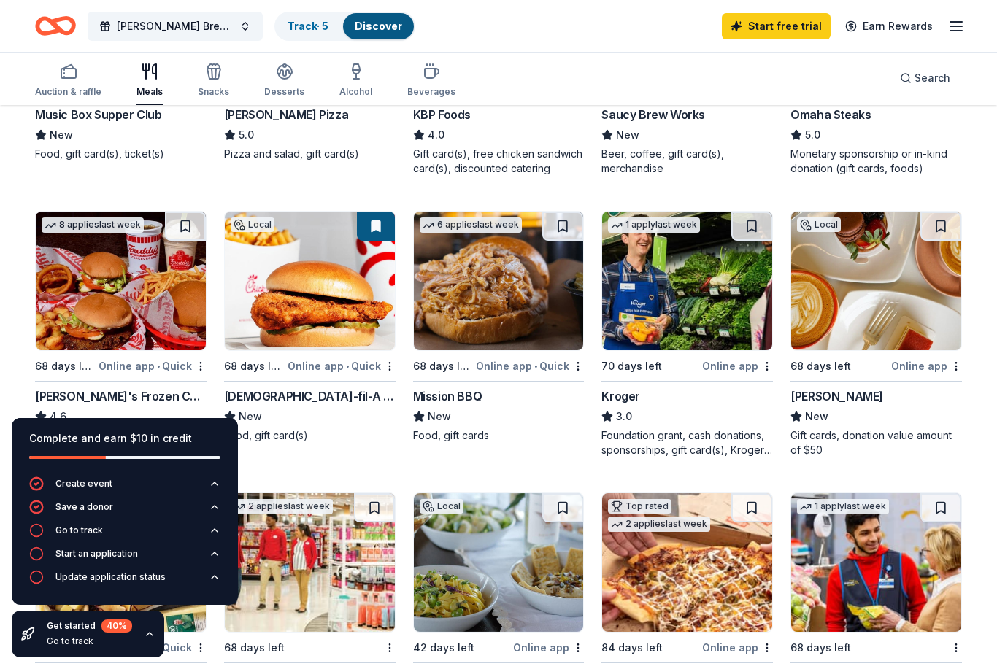
scroll to position [342, 0]
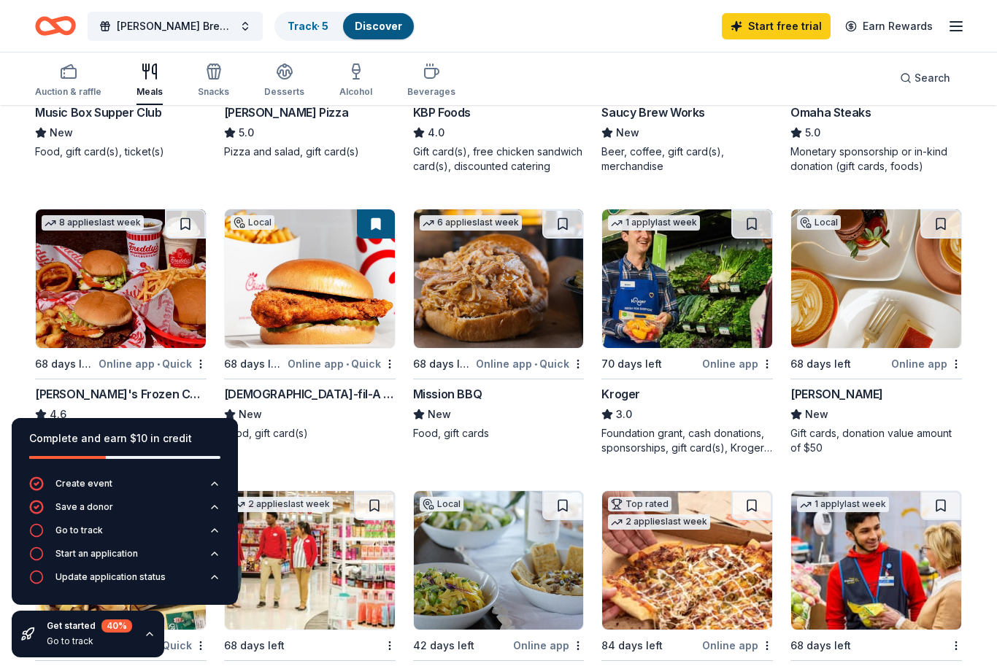
click at [288, 312] on img at bounding box center [310, 278] width 170 height 139
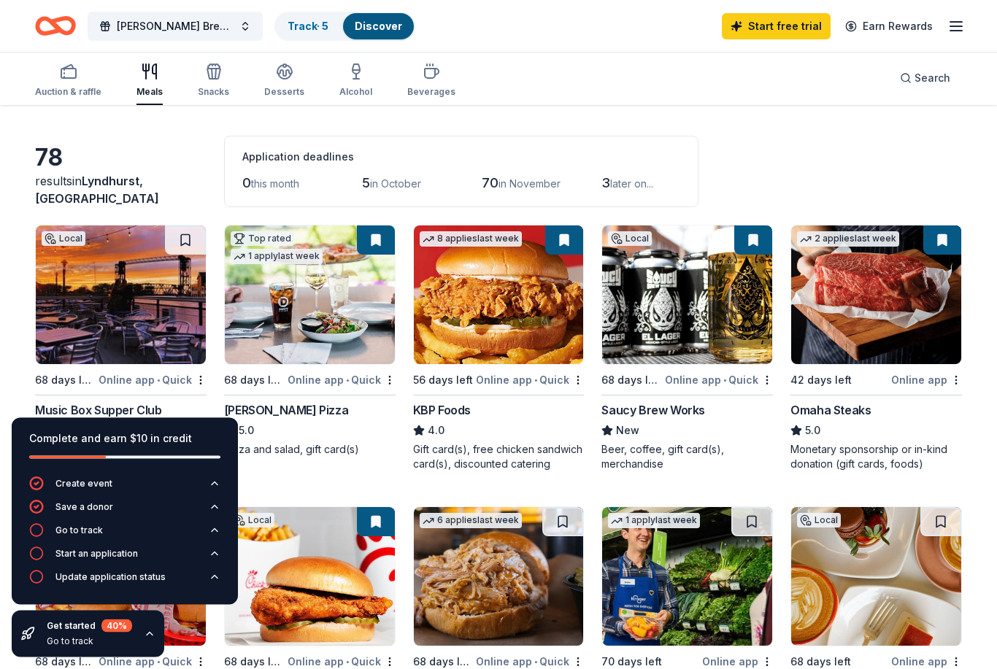
scroll to position [44, 0]
click at [855, 331] on img at bounding box center [876, 295] width 170 height 139
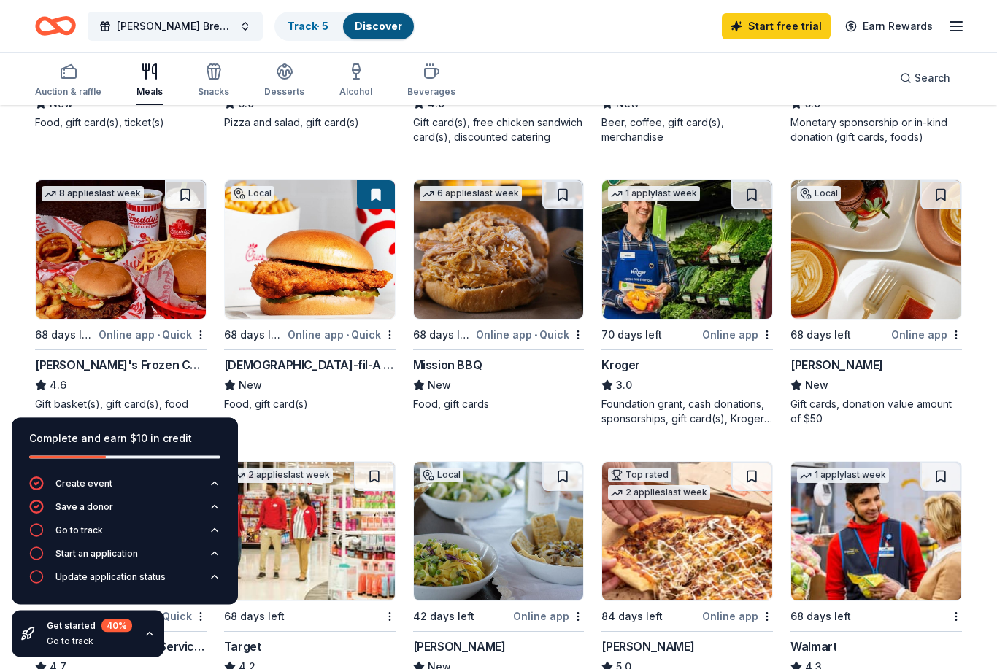
scroll to position [410, 0]
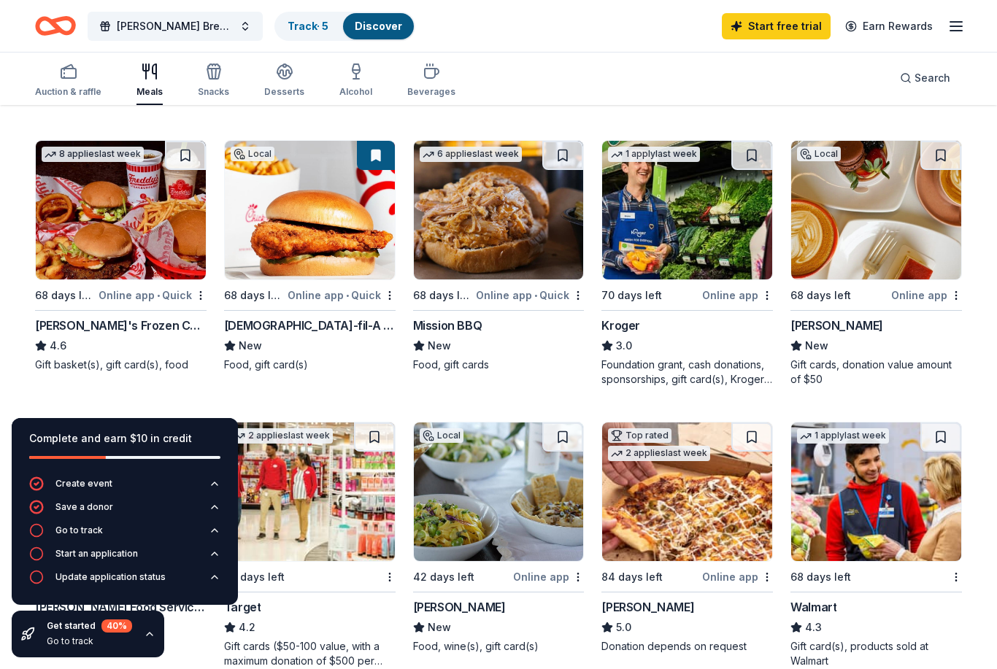
click at [482, 250] on img at bounding box center [499, 210] width 170 height 139
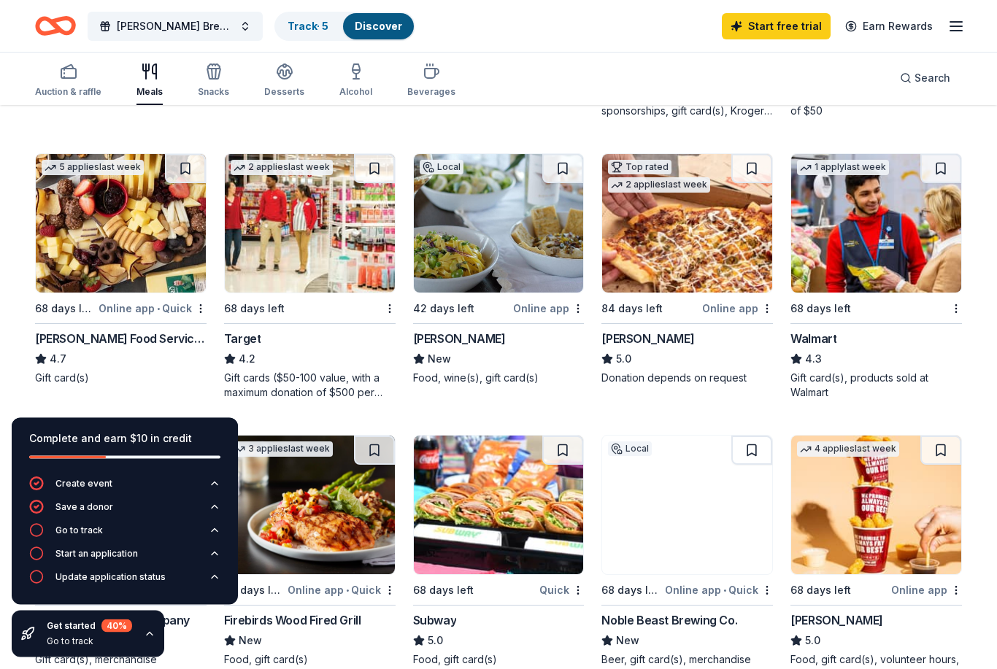
scroll to position [679, 0]
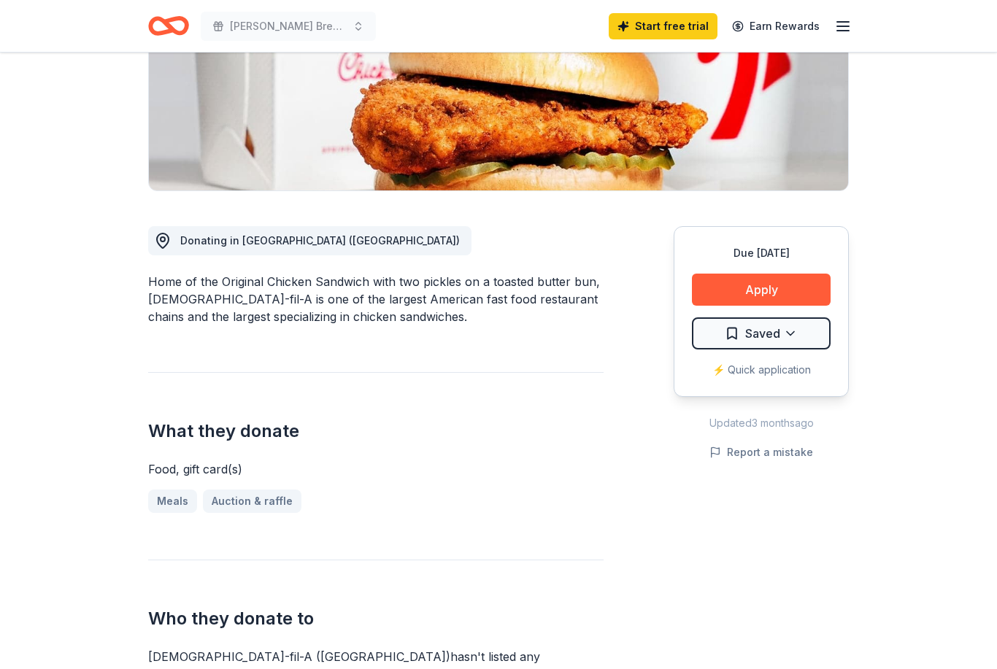
scroll to position [296, 0]
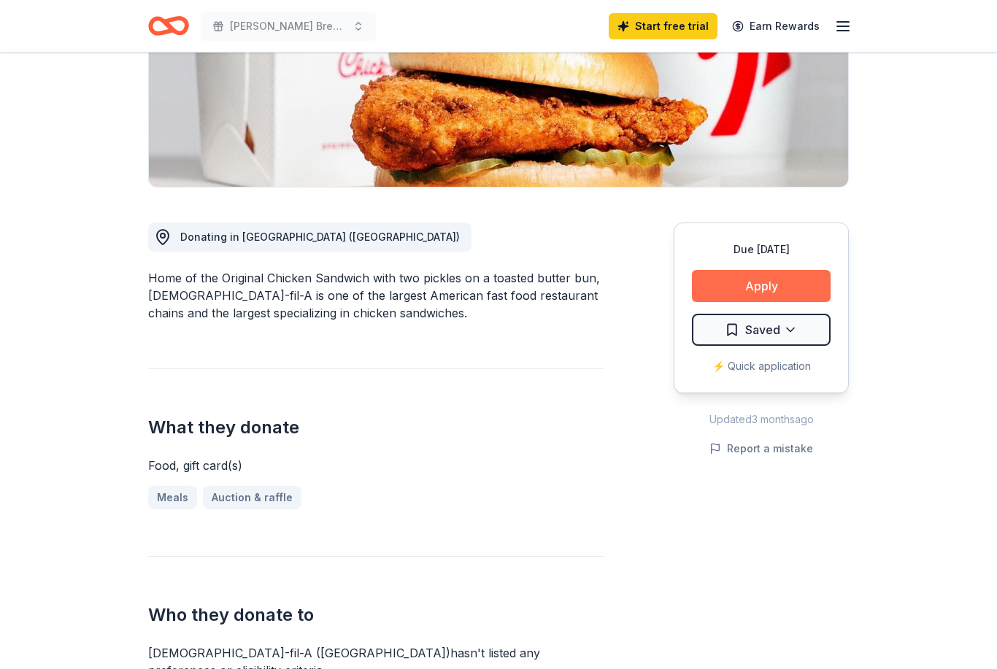
click at [716, 271] on button "Apply" at bounding box center [761, 287] width 139 height 32
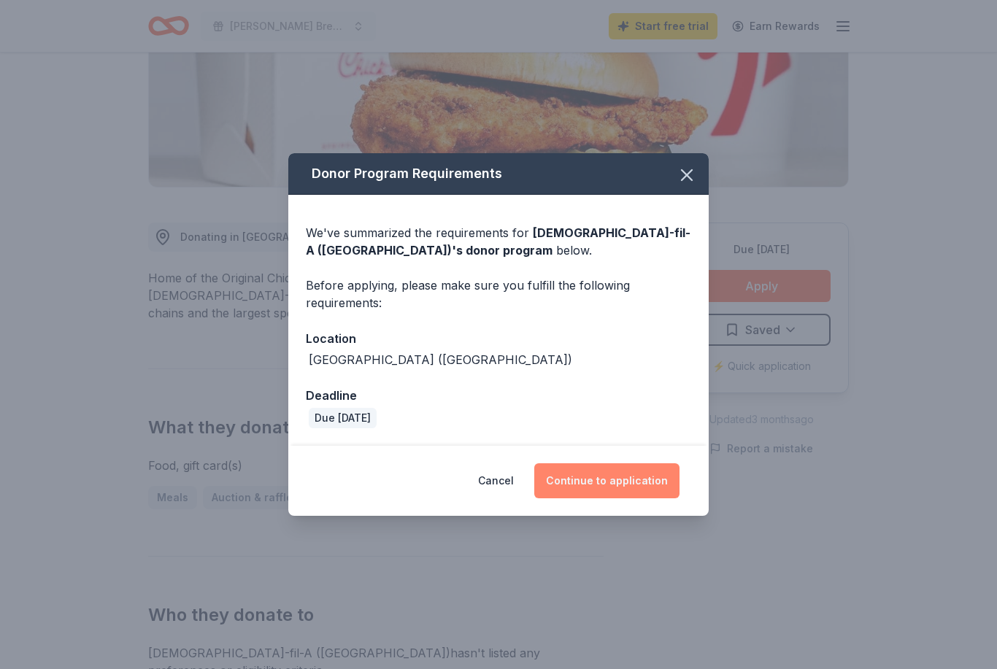
click at [594, 498] on button "Continue to application" at bounding box center [606, 480] width 145 height 35
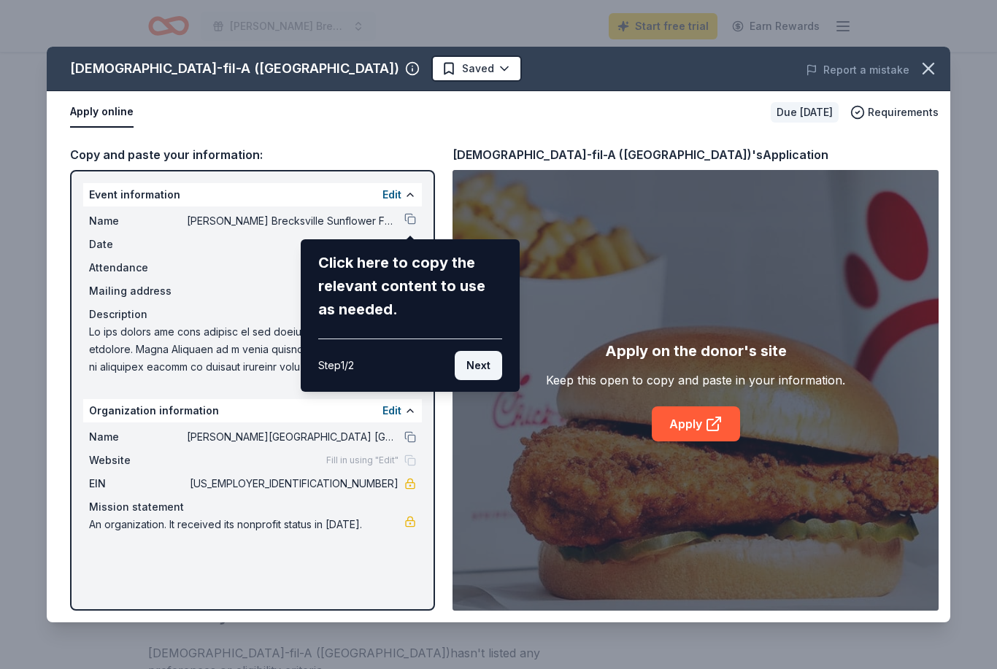
click at [486, 369] on button "Next" at bounding box center [478, 365] width 47 height 29
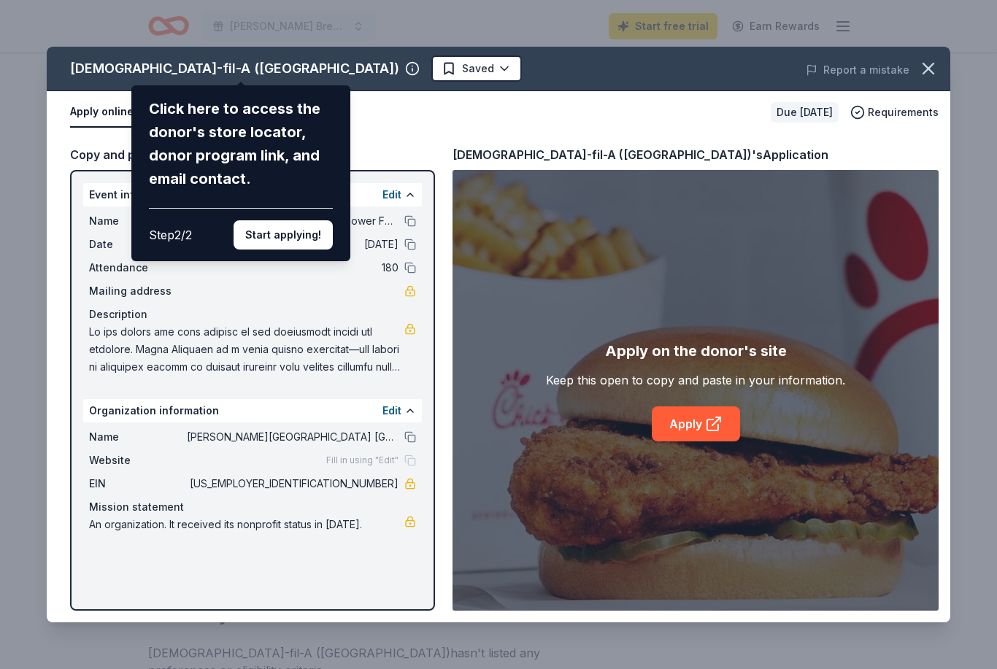
click at [297, 220] on button "Start applying!" at bounding box center [283, 234] width 99 height 29
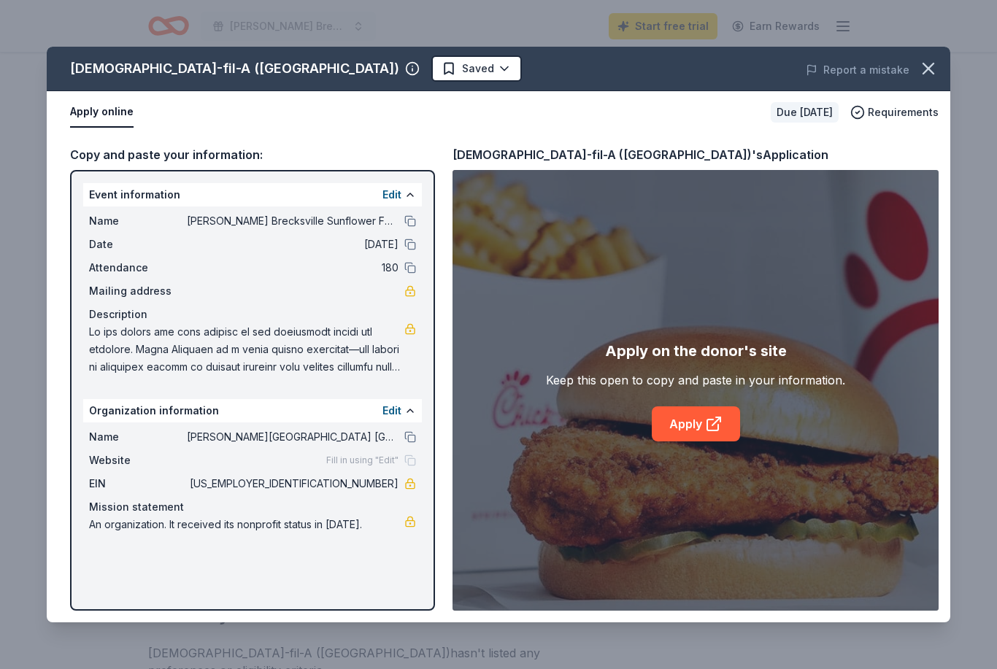
click at [680, 440] on div "Chick-fil-A (Strongsville) Saved Report a mistake Apply online Due in 68 days R…" at bounding box center [498, 335] width 903 height 576
click at [709, 433] on icon at bounding box center [714, 424] width 18 height 18
click at [924, 75] on icon "button" at bounding box center [928, 68] width 20 height 20
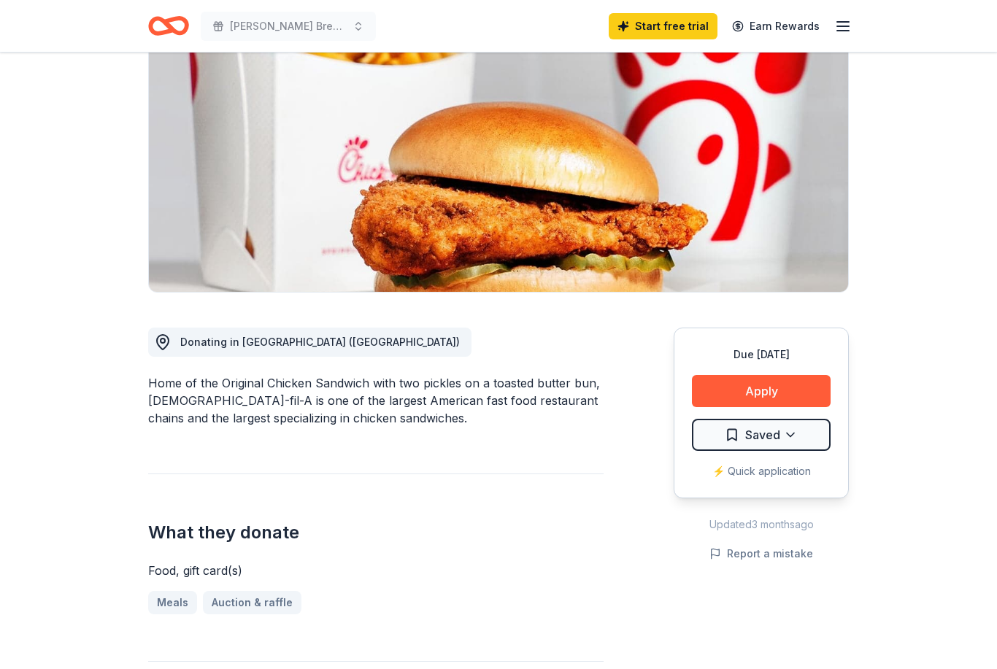
scroll to position [0, 0]
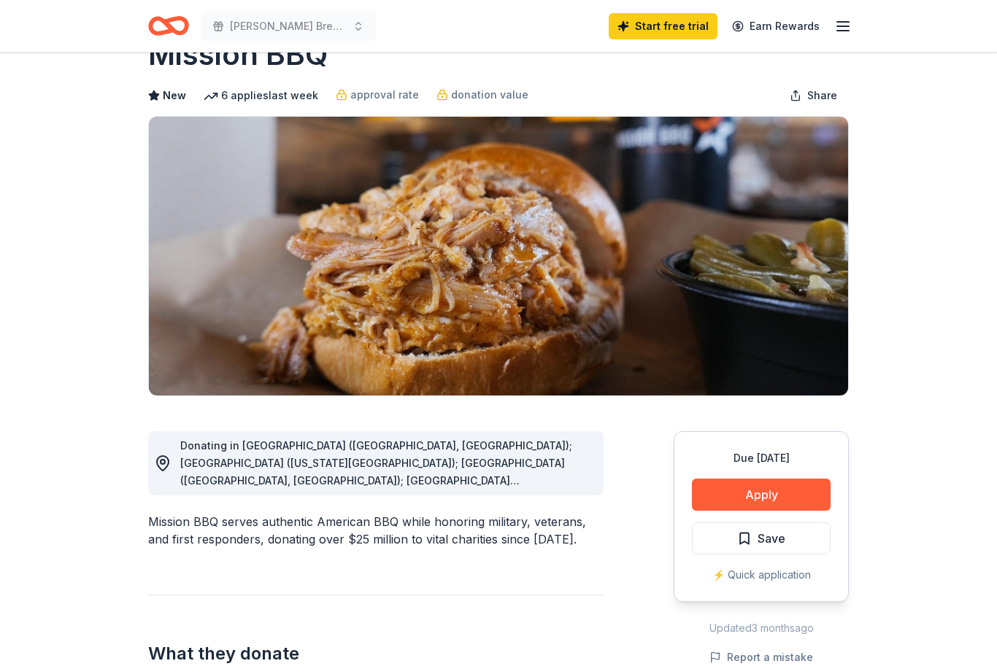
scroll to position [49, 0]
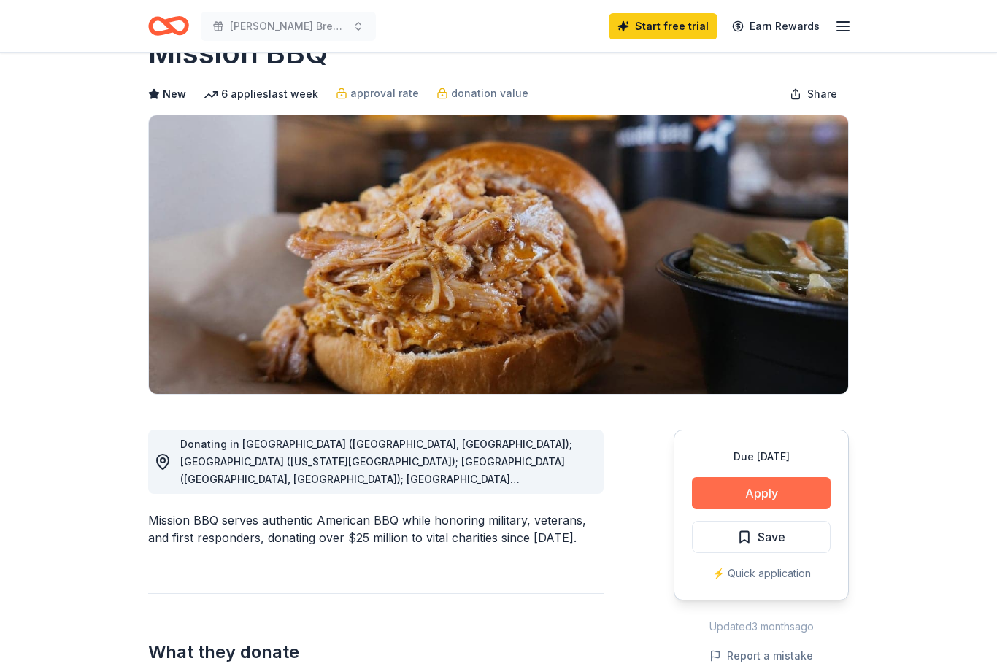
click at [735, 498] on button "Apply" at bounding box center [761, 493] width 139 height 32
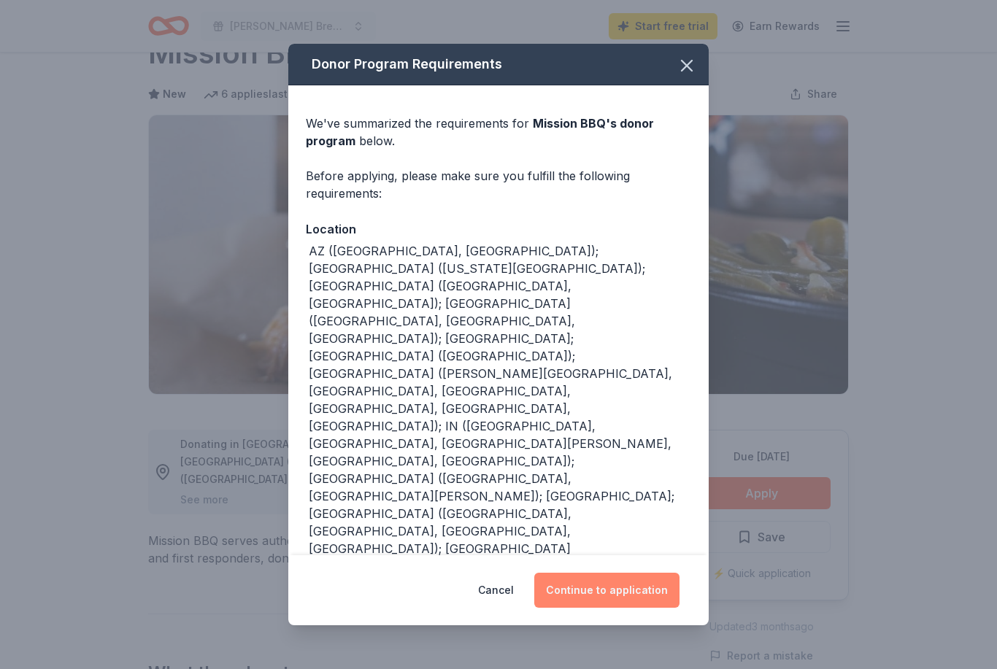
click at [578, 608] on button "Continue to application" at bounding box center [606, 590] width 145 height 35
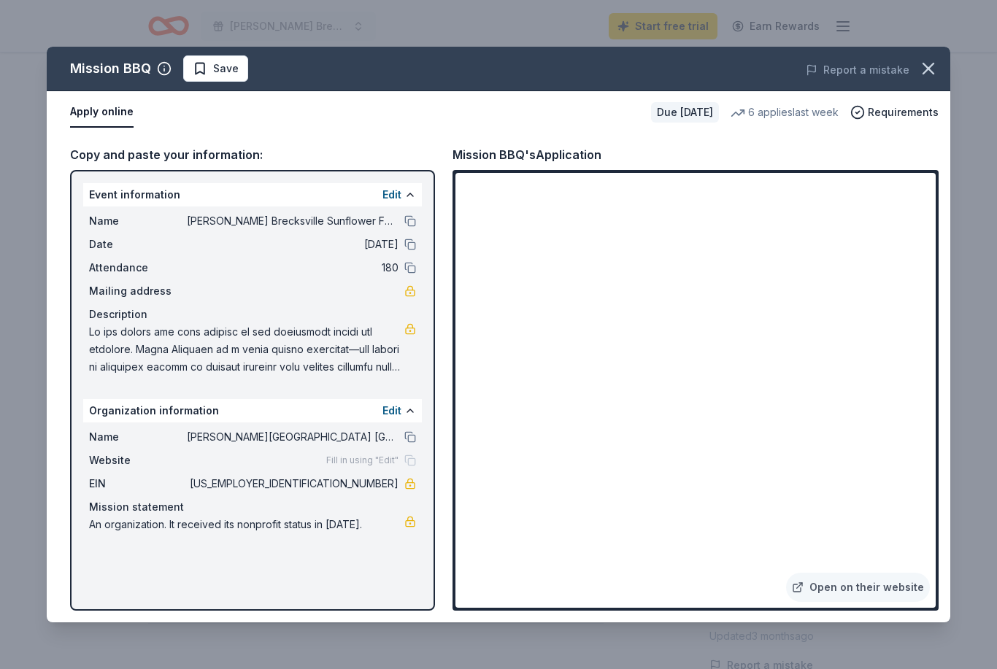
scroll to position [42, 0]
